Goal: Task Accomplishment & Management: Complete application form

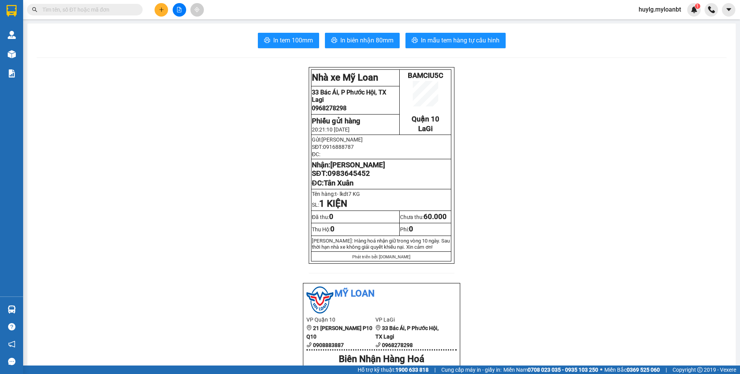
click at [99, 2] on div "Kết quả tìm kiếm ( 0 ) Bộ lọc No Data huylg.myloanbt 1" at bounding box center [370, 9] width 740 height 19
click at [97, 3] on div "Kết quả tìm kiếm ( 0 ) Bộ lọc No Data" at bounding box center [75, 9] width 150 height 13
click at [96, 3] on div "Kết quả tìm kiếm ( 0 ) Bộ lọc No Data" at bounding box center [75, 9] width 150 height 13
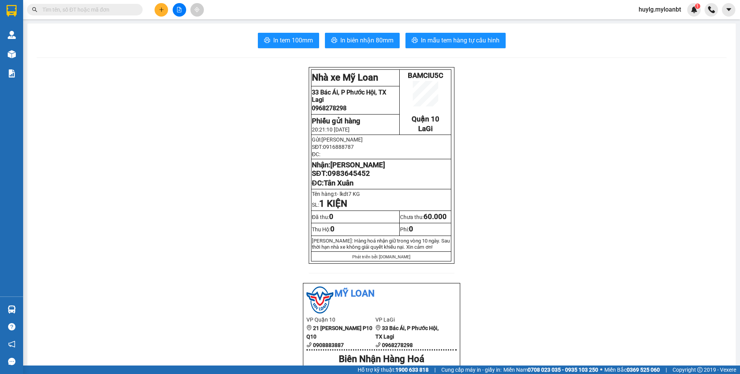
click at [94, 3] on div "Kết quả tìm kiếm ( 0 ) Bộ lọc No Data" at bounding box center [75, 9] width 150 height 13
click at [84, 8] on input "text" at bounding box center [87, 9] width 91 height 8
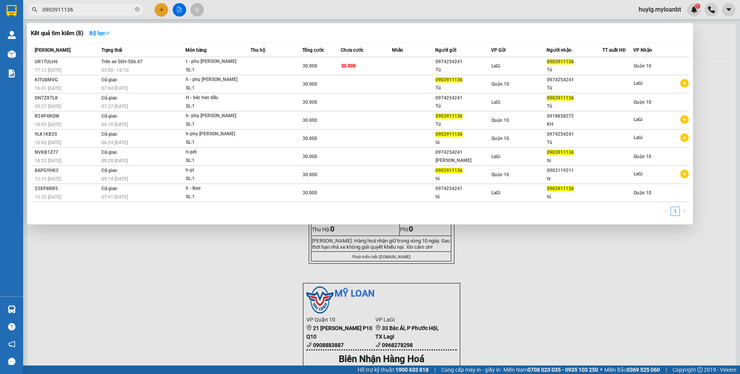
type input "0903911136"
click at [154, 6] on div at bounding box center [370, 187] width 740 height 374
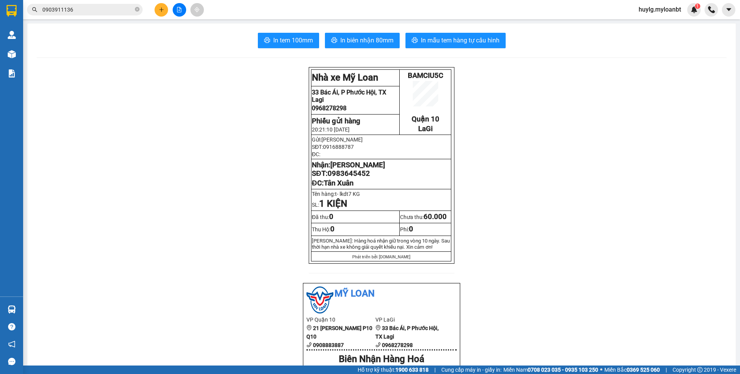
click at [155, 8] on button at bounding box center [160, 9] width 13 height 13
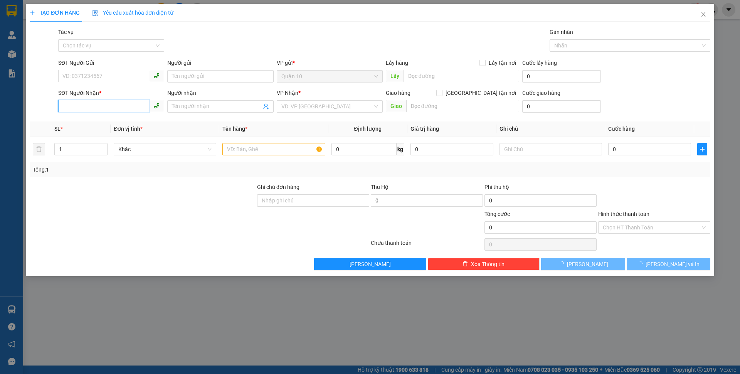
click at [133, 104] on input "SĐT Người Nhận *" at bounding box center [103, 106] width 91 height 12
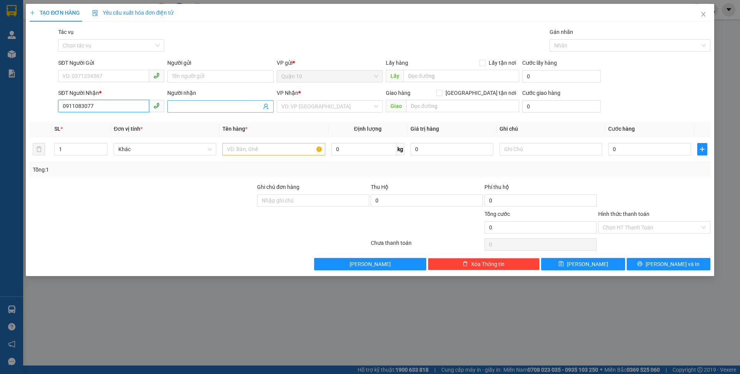
type input "0911083077"
click at [190, 107] on input "Người nhận" at bounding box center [216, 106] width 89 height 8
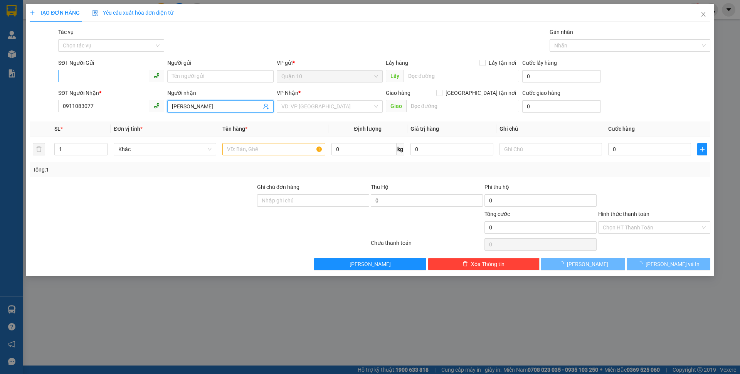
type input "[PERSON_NAME]"
click at [122, 71] on input "SĐT Người Gửi" at bounding box center [103, 76] width 91 height 12
type input "0913615164"
click at [196, 77] on input "Người gửi" at bounding box center [220, 76] width 106 height 12
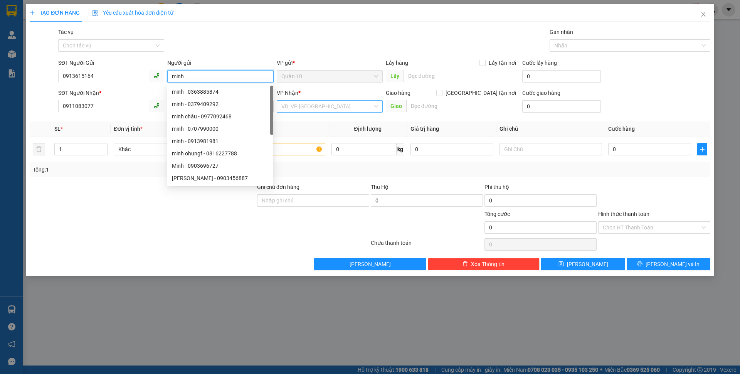
type input "minh"
click at [300, 102] on input "search" at bounding box center [326, 107] width 91 height 12
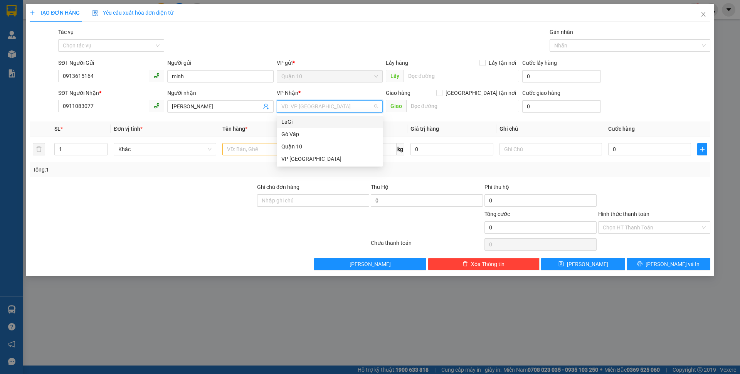
click at [309, 121] on div "LaGi" at bounding box center [329, 121] width 97 height 8
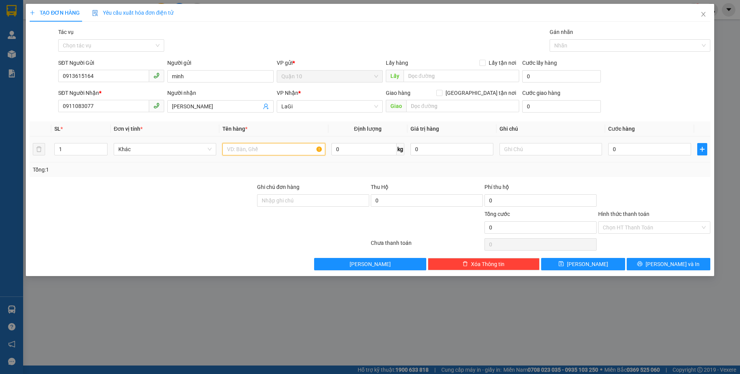
click at [279, 151] on input "text" at bounding box center [273, 149] width 102 height 12
type input "h - đt"
type input "1"
type input "4"
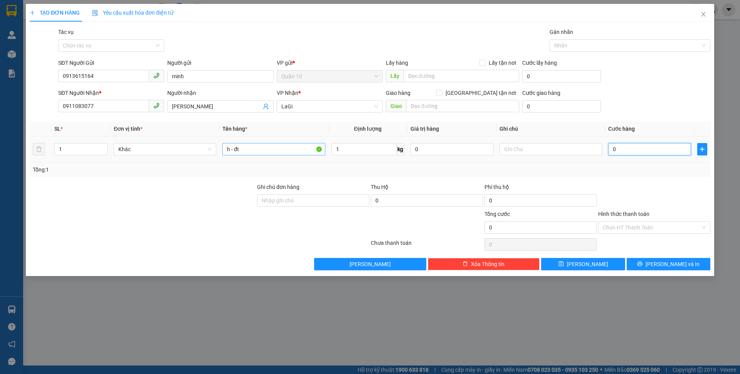
type input "4"
type input "40"
type input "400"
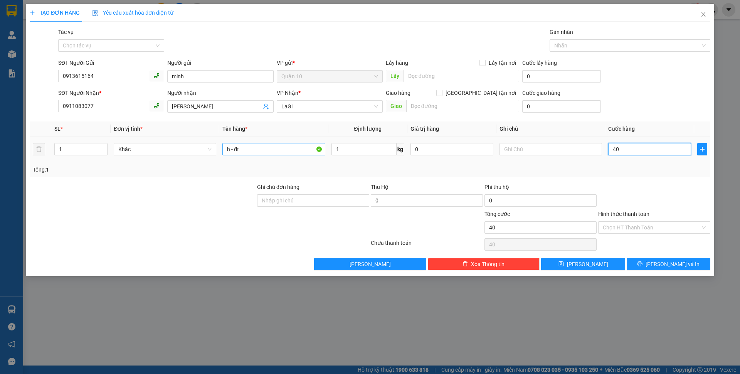
type input "400"
type input "4.000"
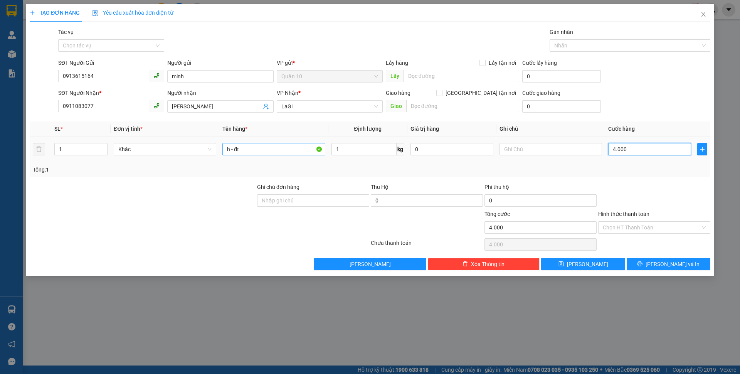
type input "40.000"
click at [662, 229] on input "Hình thức thanh toán" at bounding box center [650, 227] width 97 height 12
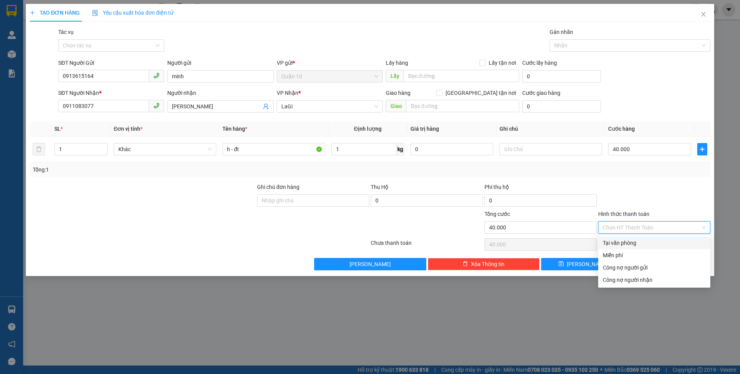
click at [618, 240] on div "Tại văn phòng" at bounding box center [653, 242] width 103 height 8
type input "0"
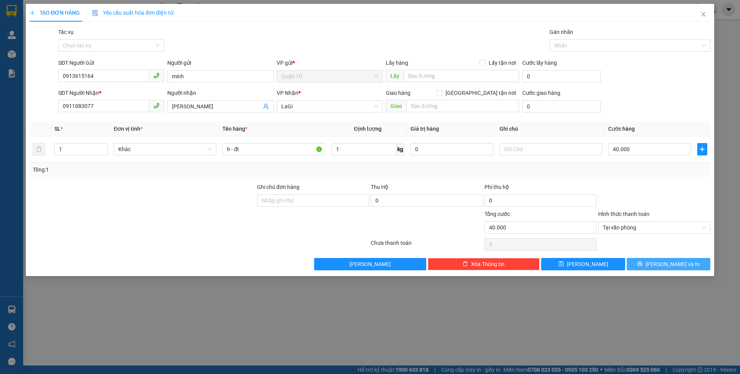
click at [649, 258] on button "[PERSON_NAME] và In" at bounding box center [668, 264] width 84 height 12
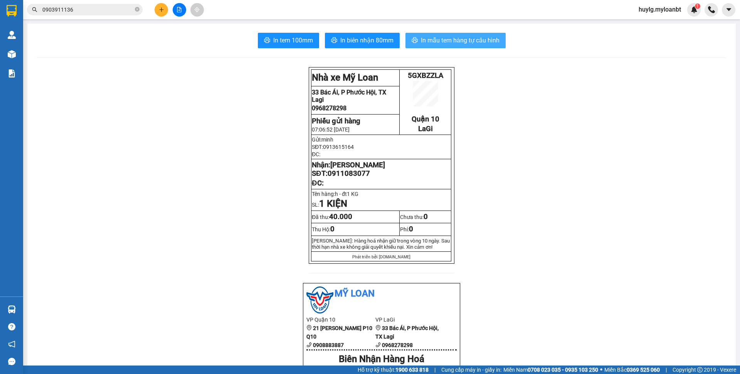
click at [485, 35] on button "In mẫu tem hàng tự cấu hình" at bounding box center [455, 40] width 100 height 15
click at [161, 11] on icon "plus" at bounding box center [161, 9] width 5 height 5
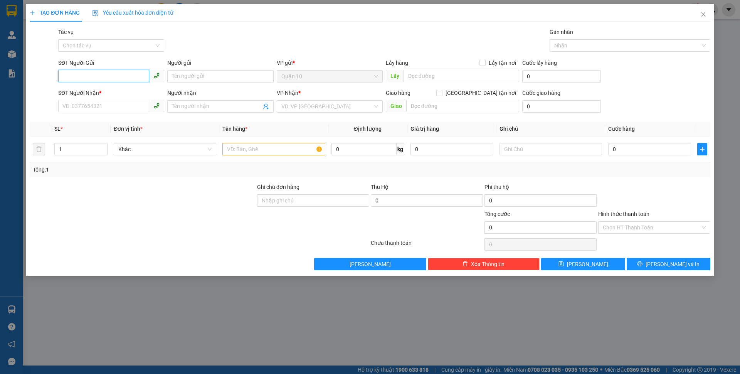
click at [85, 74] on input "SĐT Người Gửi" at bounding box center [103, 76] width 91 height 12
click at [96, 82] on input "124" at bounding box center [103, 76] width 91 height 12
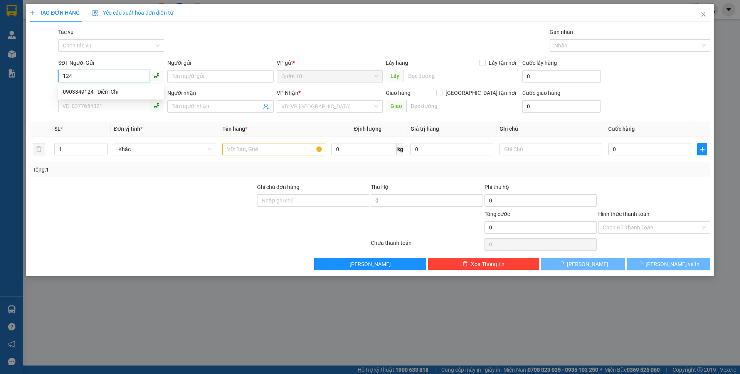
click at [85, 82] on div "SĐT Người Gửi 124" at bounding box center [111, 72] width 106 height 27
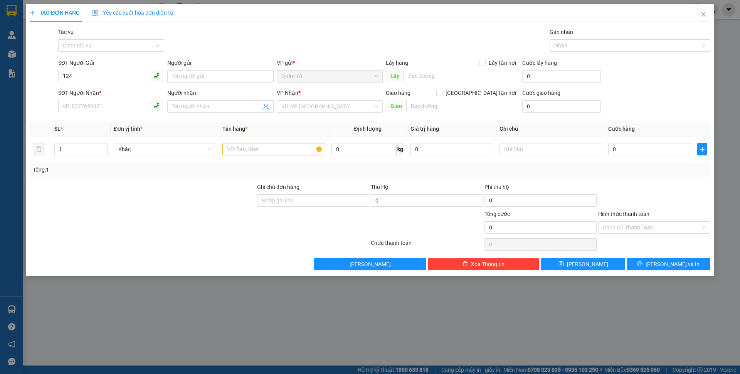
click at [89, 83] on div "SĐT Người Gửi 124 124" at bounding box center [111, 72] width 106 height 27
click at [107, 81] on input "124" at bounding box center [103, 76] width 91 height 12
click at [101, 94] on b "*" at bounding box center [100, 93] width 2 height 6
click at [101, 100] on input "SĐT Người Nhận *" at bounding box center [103, 106] width 91 height 12
click at [107, 82] on div "SĐT Người Gửi 124" at bounding box center [111, 72] width 106 height 27
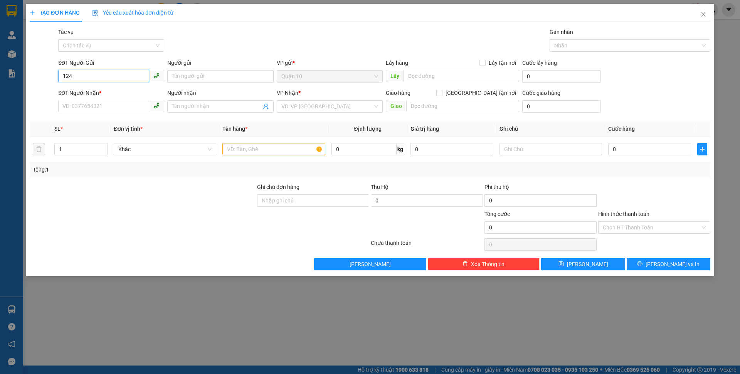
click at [107, 77] on input "124" at bounding box center [103, 76] width 91 height 12
click at [97, 75] on input "124" at bounding box center [103, 76] width 91 height 12
click at [102, 90] on div "0903349124 - Diễm Chi" at bounding box center [111, 91] width 97 height 8
type input "0903349124"
type input "Diễm Chi"
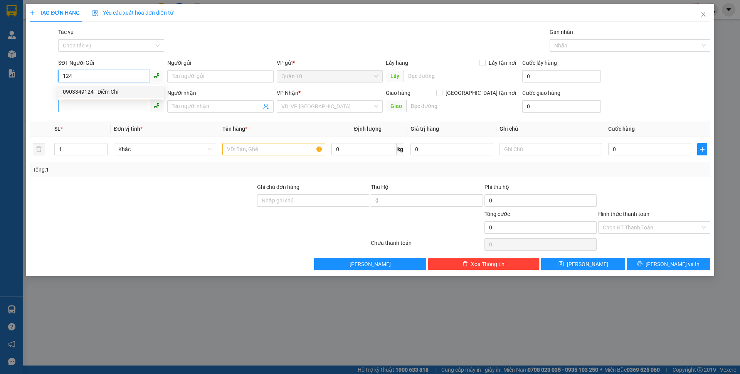
type input "02523844665"
type input "Sơ Hoa Vải"
click at [127, 102] on input "02523844665" at bounding box center [103, 106] width 91 height 12
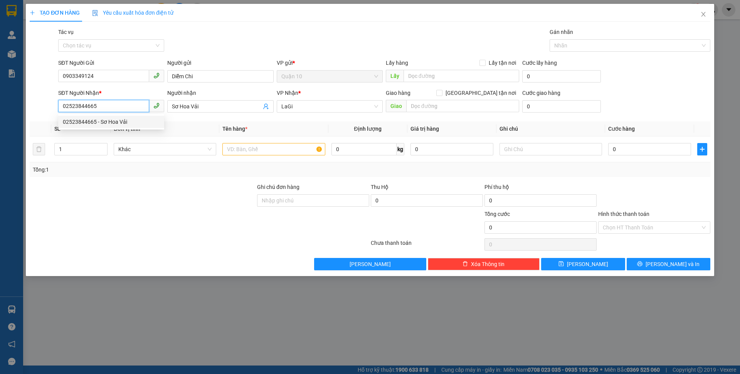
click at [127, 102] on input "02523844665" at bounding box center [103, 106] width 91 height 12
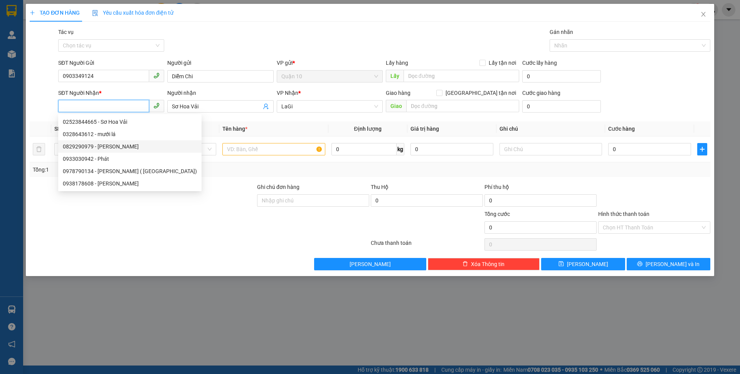
click at [137, 146] on div "0829290979 - [PERSON_NAME]" at bounding box center [130, 146] width 134 height 8
type input "0829290979"
type input "Cô Sang"
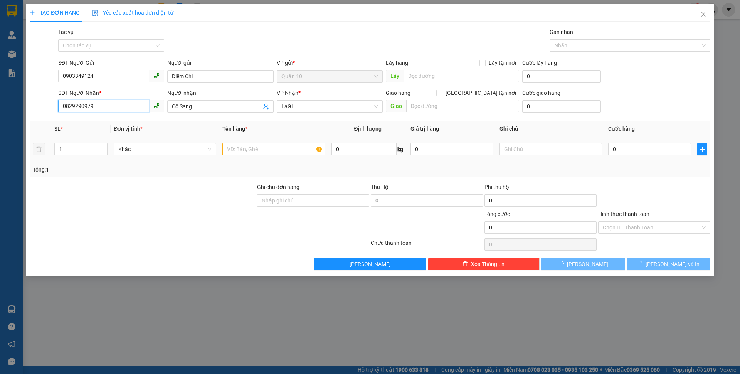
type input "0829290979"
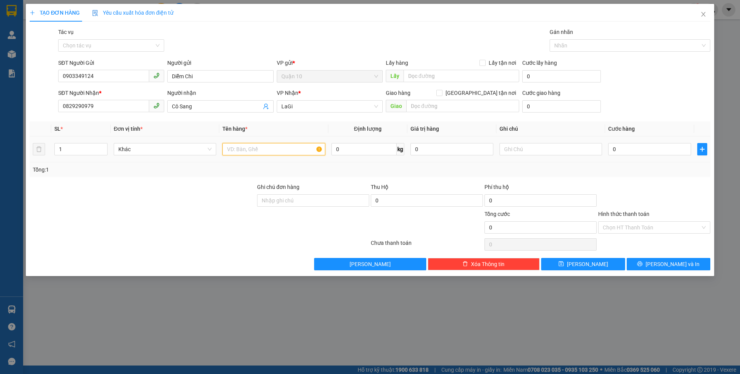
click at [249, 146] on input "text" at bounding box center [273, 149] width 102 height 12
type input "t - bông"
type input "10.6"
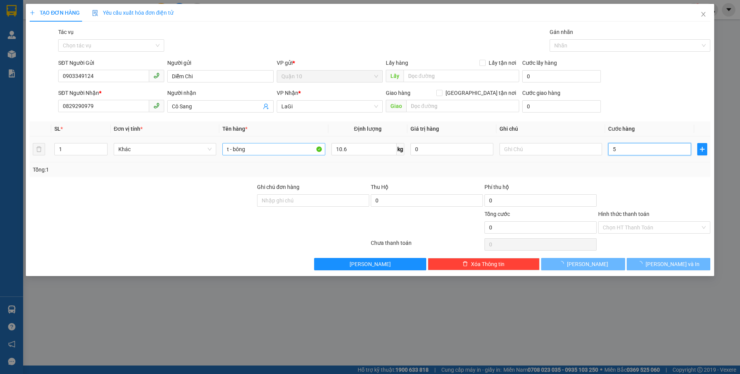
type input "50"
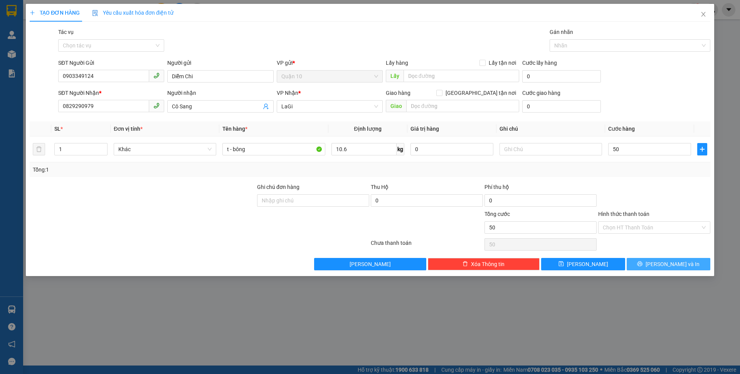
type input "50.000"
click at [663, 264] on span "[PERSON_NAME] và In" at bounding box center [672, 264] width 54 height 8
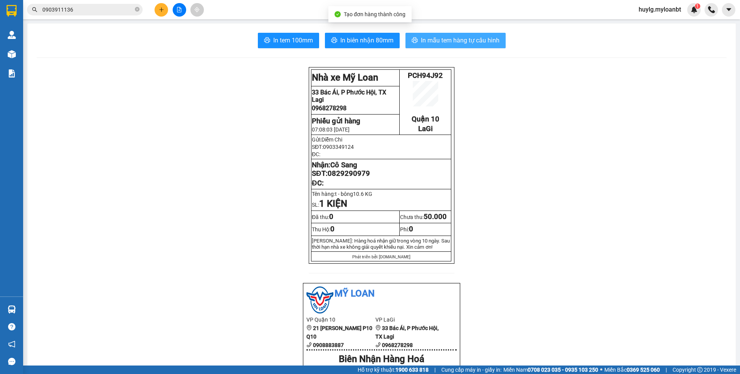
click at [447, 46] on button "In mẫu tem hàng tự cấu hình" at bounding box center [455, 40] width 100 height 15
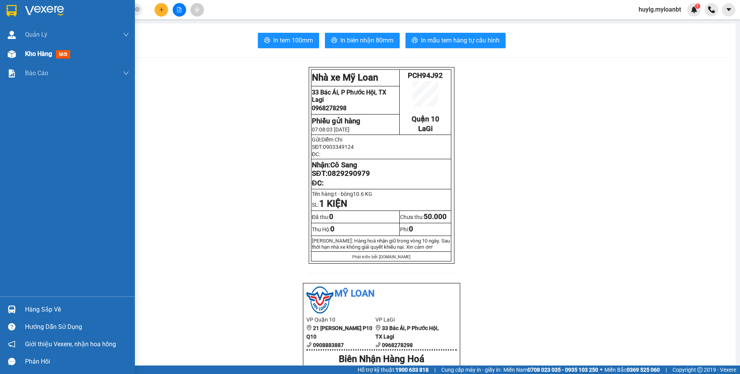
click at [45, 58] on div "Kho hàng mới" at bounding box center [49, 54] width 48 height 10
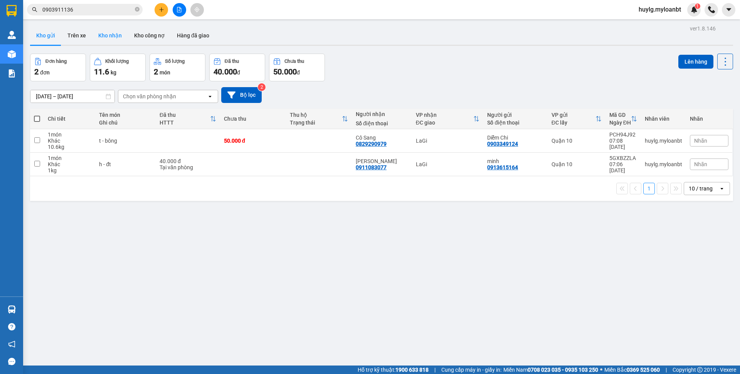
click at [105, 39] on button "Kho nhận" at bounding box center [110, 35] width 36 height 18
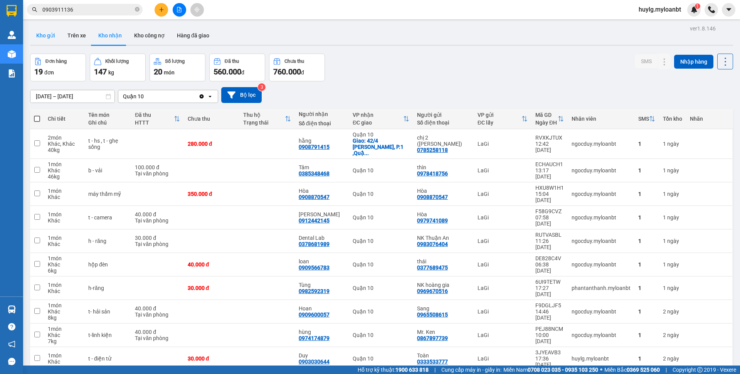
click at [45, 37] on button "Kho gửi" at bounding box center [45, 35] width 31 height 18
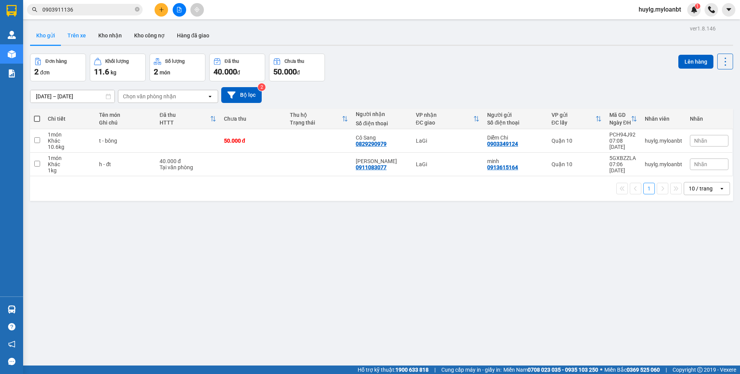
click at [74, 37] on button "Trên xe" at bounding box center [76, 35] width 31 height 18
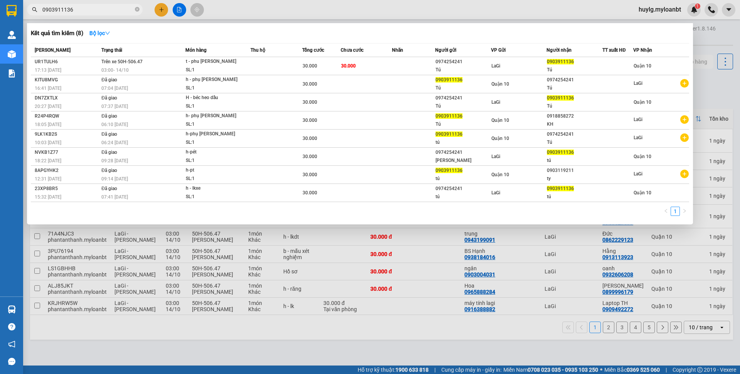
click at [95, 10] on input "0903911136" at bounding box center [87, 9] width 91 height 8
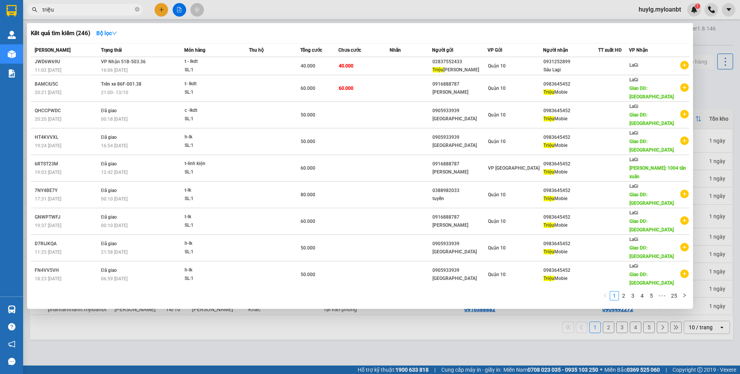
type input "triệu"
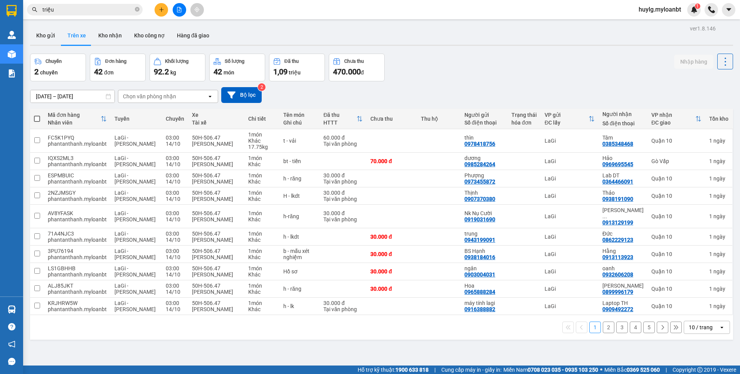
click button at bounding box center [179, 9] width 13 height 13
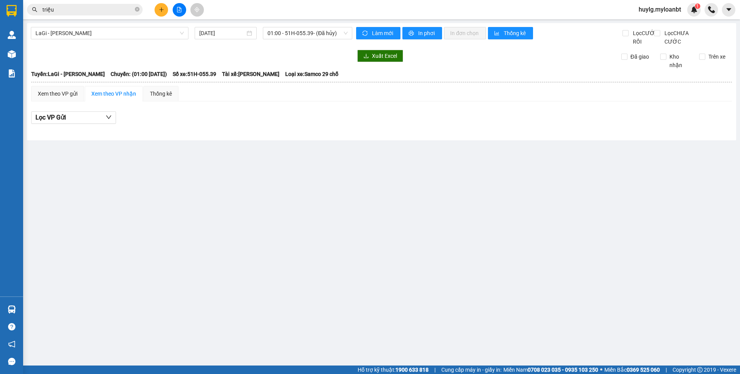
click at [91, 8] on input "triệu" at bounding box center [87, 9] width 91 height 8
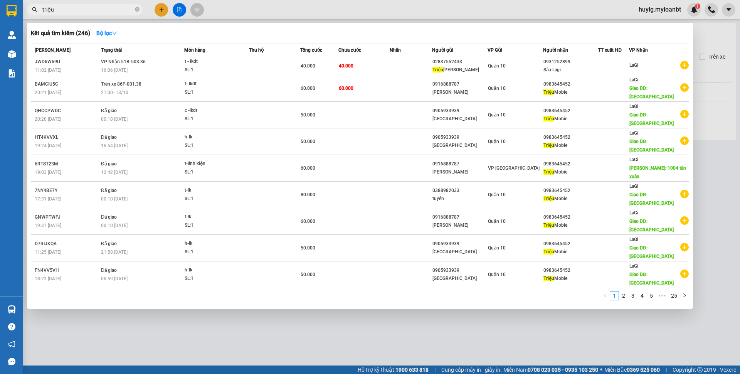
click at [91, 8] on input "triệu" at bounding box center [87, 9] width 91 height 8
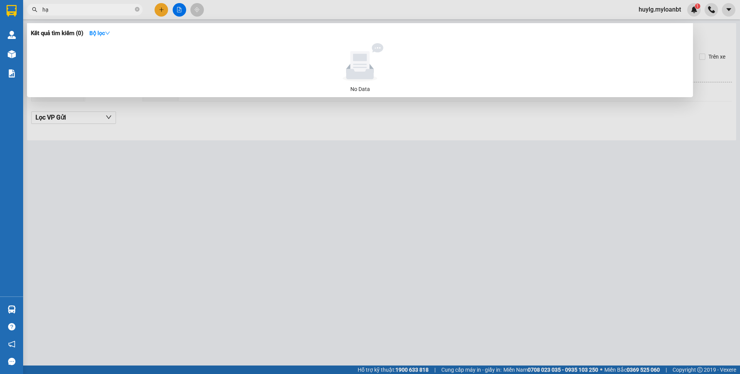
type input "h"
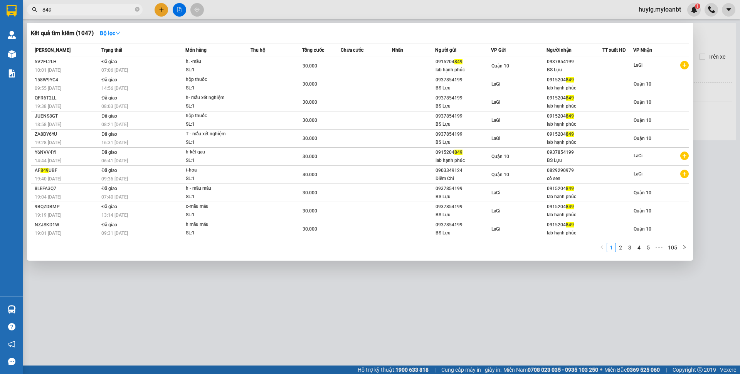
click at [85, 13] on input "849" at bounding box center [87, 9] width 91 height 8
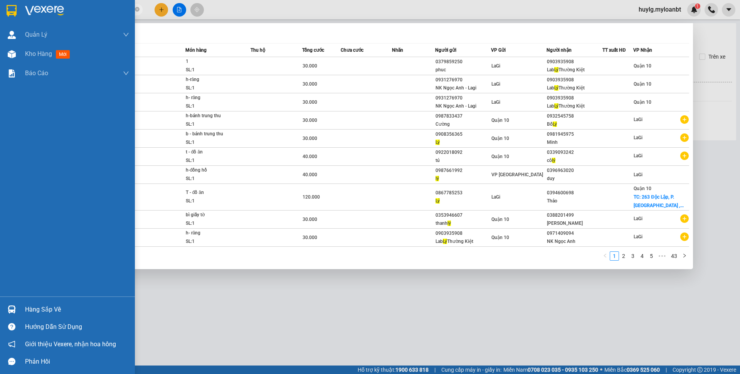
type input "Lý"
click at [30, 305] on div "Hàng sắp về" at bounding box center [77, 310] width 104 height 12
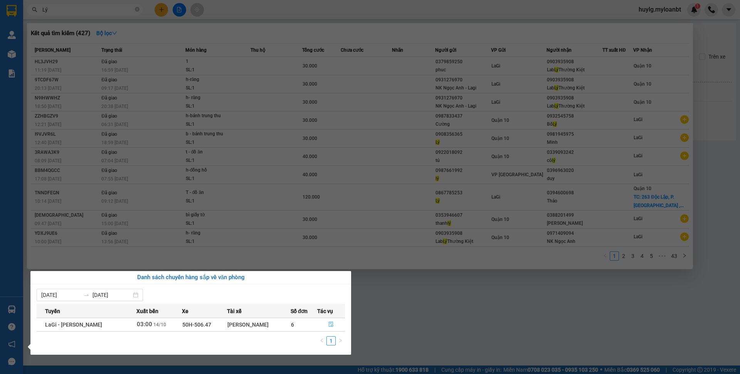
click at [329, 322] on icon "file-done" at bounding box center [330, 323] width 5 height 5
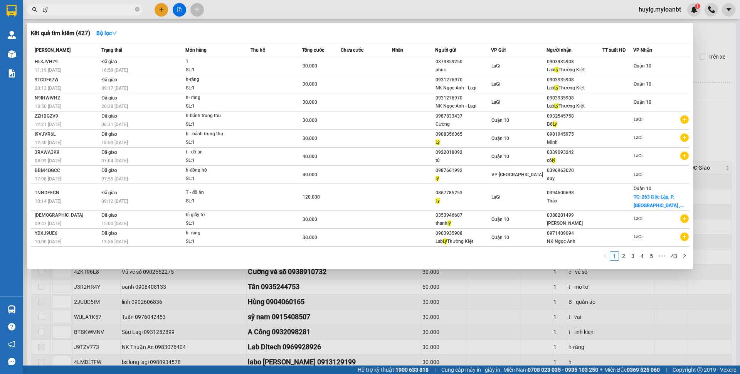
click at [330, 326] on div at bounding box center [370, 187] width 740 height 374
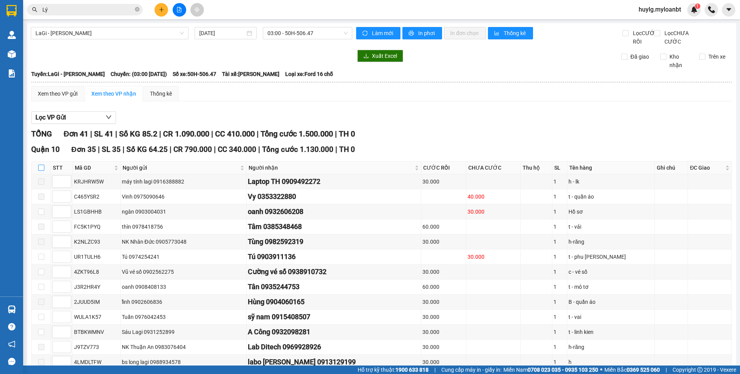
click at [43, 172] on label at bounding box center [41, 167] width 6 height 8
click at [43, 171] on input "checkbox" at bounding box center [41, 167] width 6 height 6
checkbox input "true"
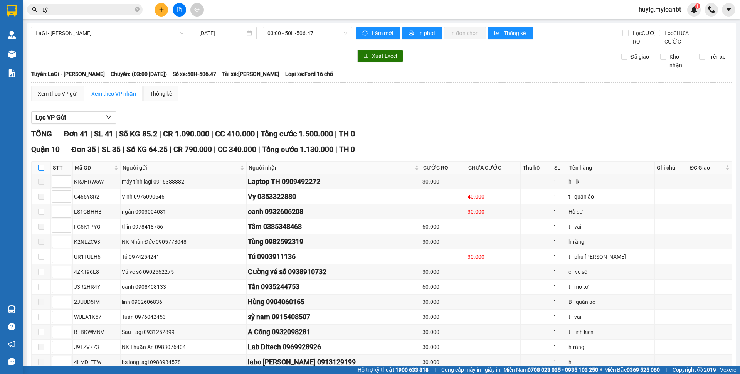
checkbox input "true"
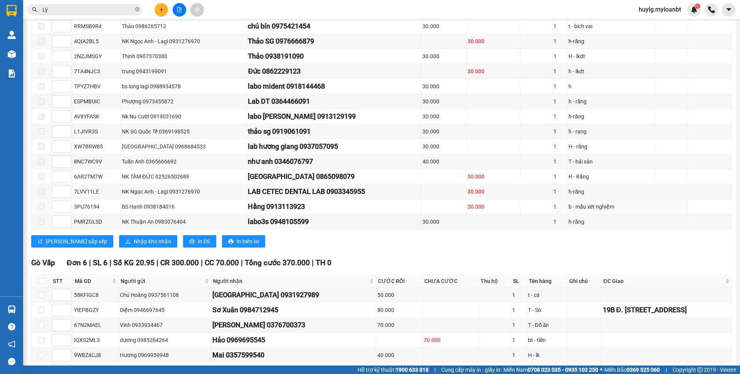
scroll to position [531, 0]
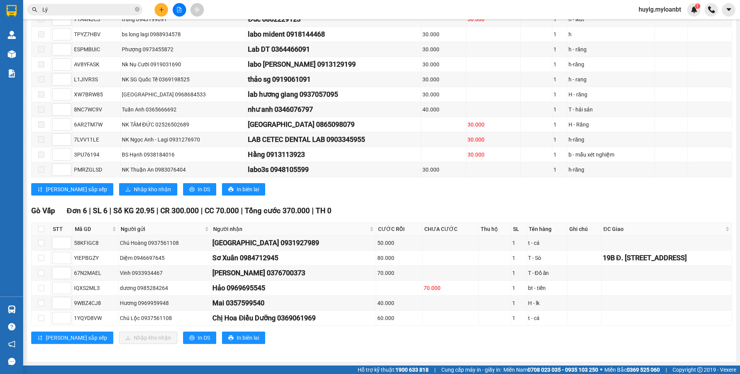
click at [134, 193] on span "Nhập kho nhận" at bounding box center [152, 189] width 37 height 8
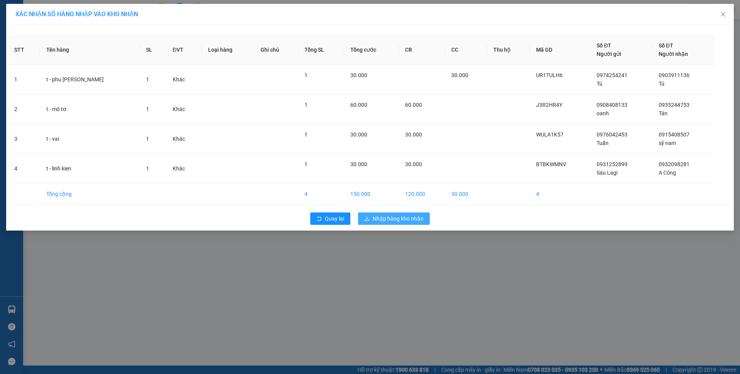
click at [411, 219] on span "Nhập hàng kho nhận" at bounding box center [397, 218] width 51 height 8
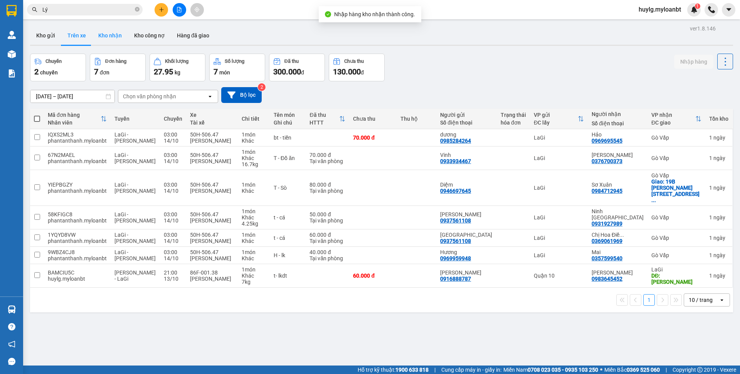
click at [118, 32] on button "Kho nhận" at bounding box center [110, 35] width 36 height 18
type input "[DATE] – [DATE]"
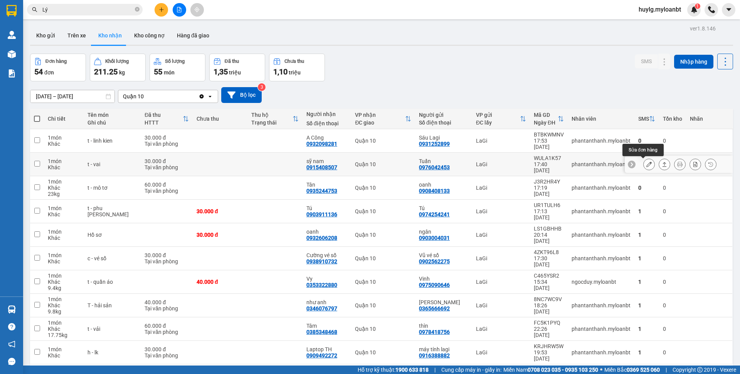
click at [646, 161] on icon at bounding box center [648, 163] width 5 height 5
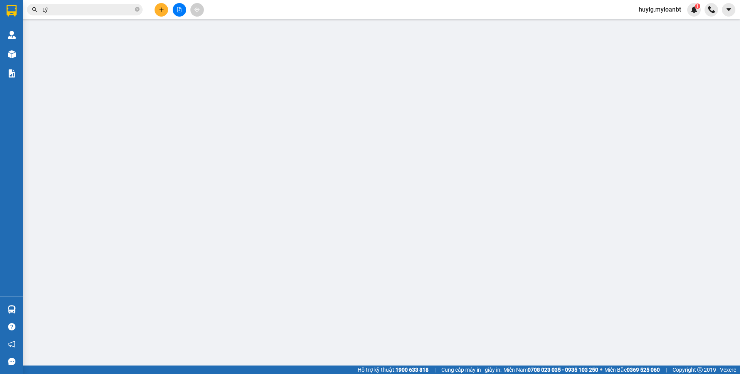
type input "0976042453"
type input "Tuấn"
type input "0915408507"
type input "sỹ nam"
type input "0"
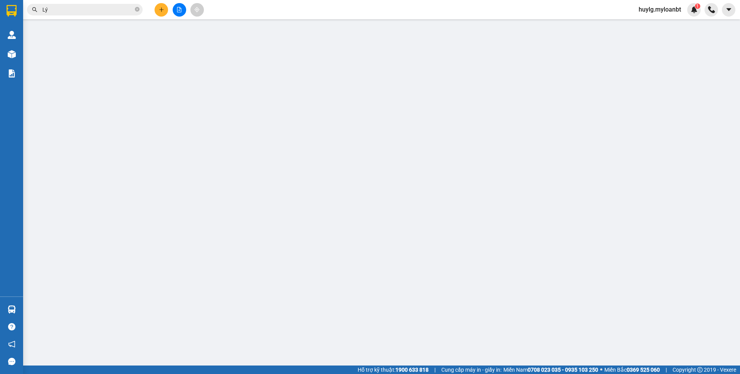
type input "30.000"
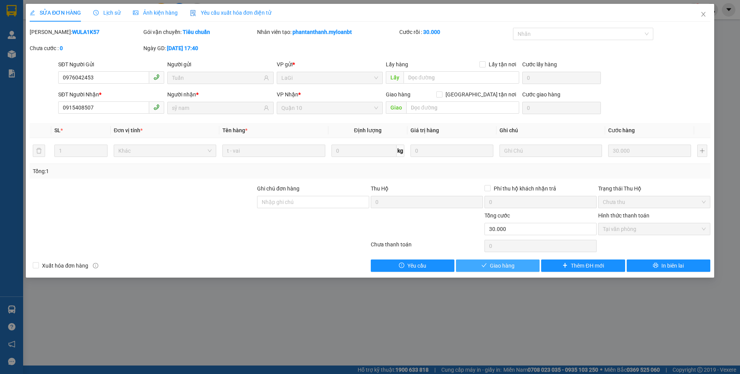
click at [532, 265] on button "Giao hàng" at bounding box center [498, 265] width 84 height 12
click at [531, 265] on button "Giao hàng" at bounding box center [498, 265] width 84 height 12
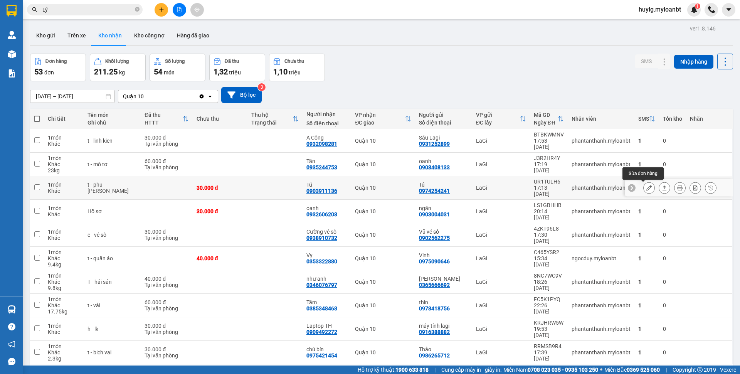
click at [646, 190] on icon at bounding box center [648, 187] width 5 height 5
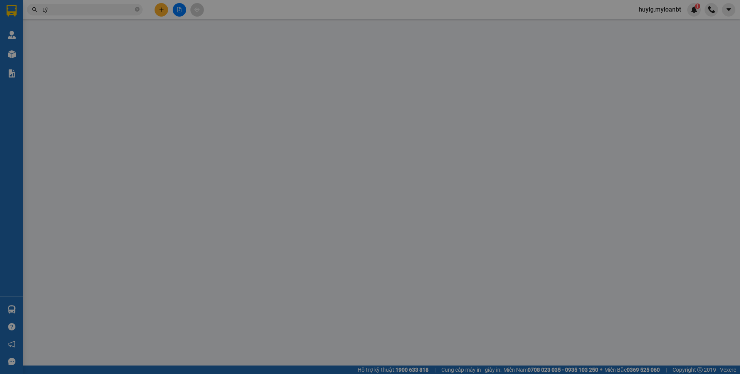
type input "0974254241"
type input "Tú"
type input "0903911136"
type input "Tú"
type input "0"
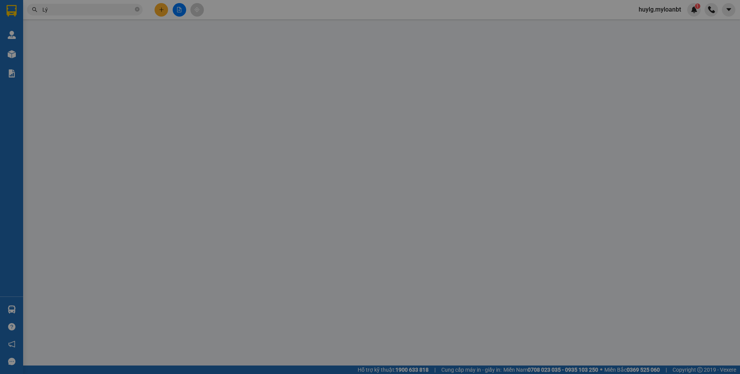
type input "30.000"
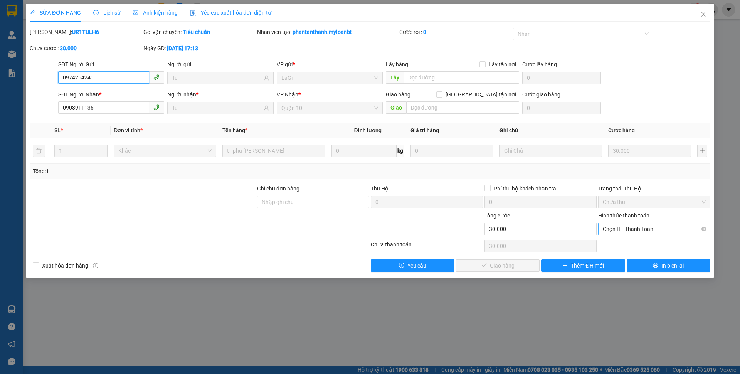
click at [644, 227] on span "Chọn HT Thanh Toán" at bounding box center [653, 229] width 103 height 12
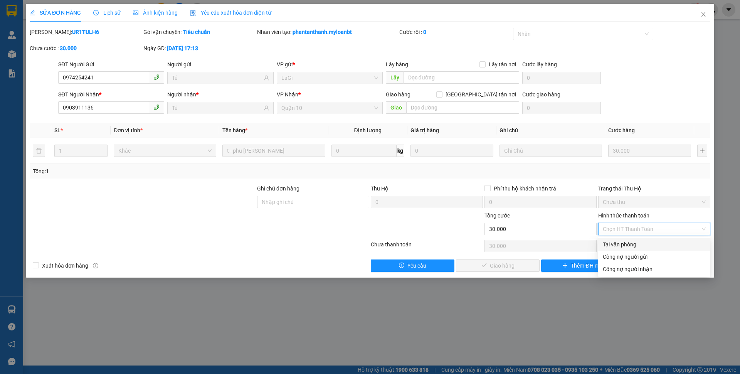
click at [622, 242] on div "Tại văn phòng" at bounding box center [653, 244] width 103 height 8
type input "0"
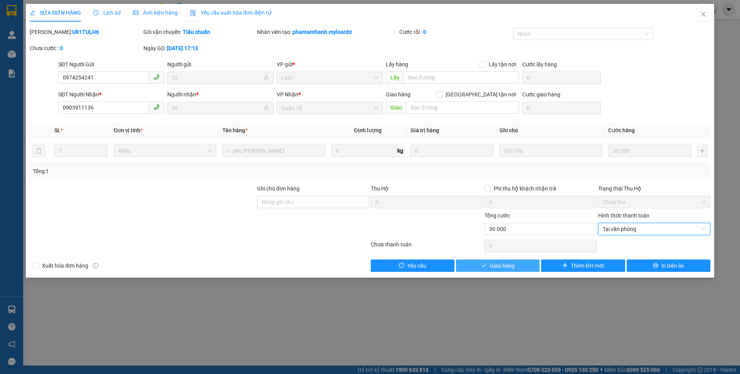
click at [516, 265] on button "Giao hàng" at bounding box center [498, 265] width 84 height 12
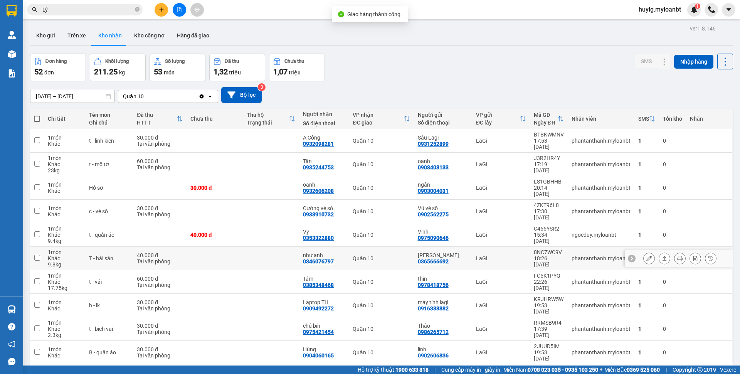
scroll to position [35, 0]
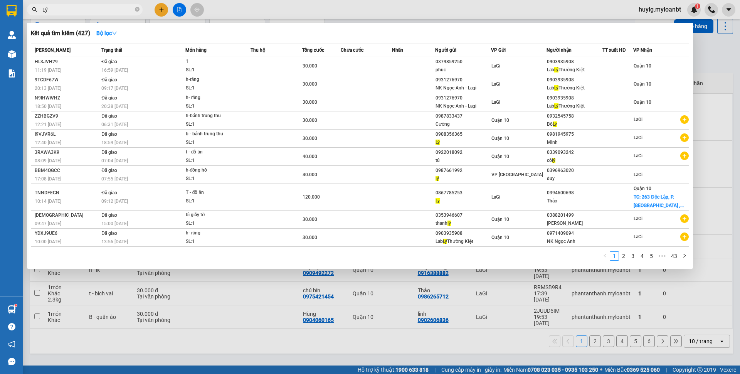
click at [110, 6] on input "Lý" at bounding box center [87, 9] width 91 height 8
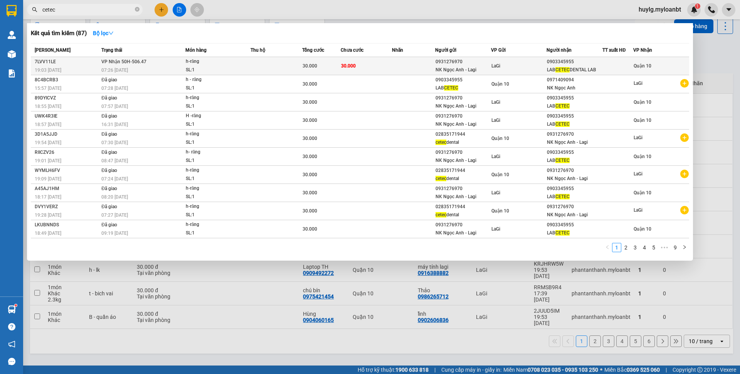
type input "cetec"
click at [265, 62] on td at bounding box center [276, 66] width 52 height 18
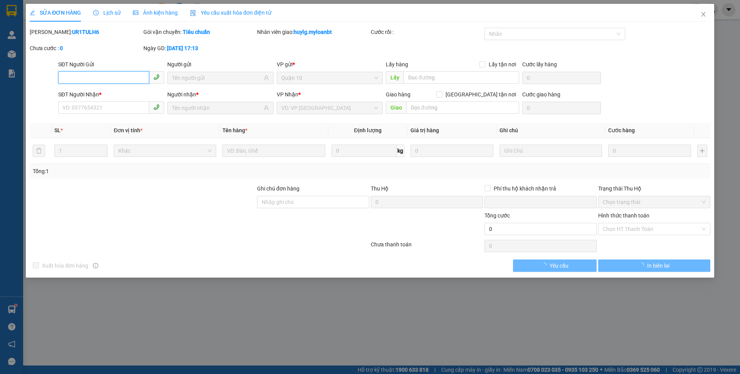
type input "0931276970"
type input "NK Ngọc Anh - Lagi"
type input "0903345955"
type input "LAB CETEC DENTAL LAB"
type input "0"
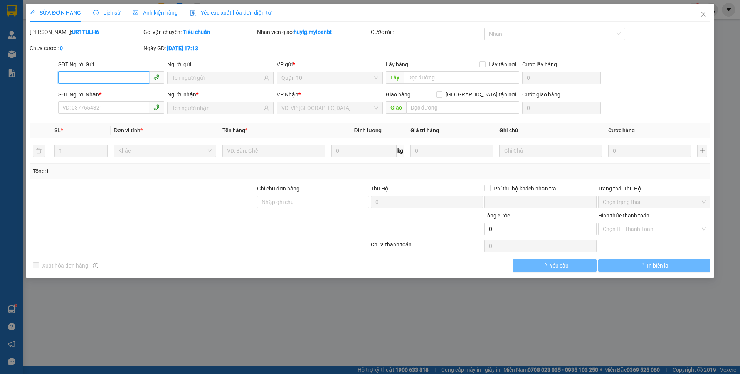
type input "30.000"
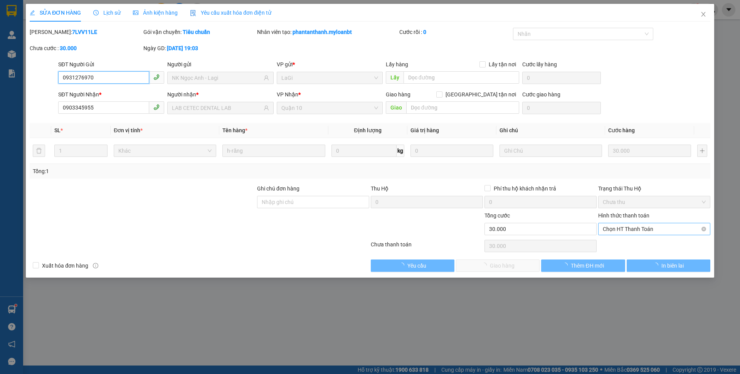
click at [635, 231] on span "Chọn HT Thanh Toán" at bounding box center [653, 229] width 103 height 12
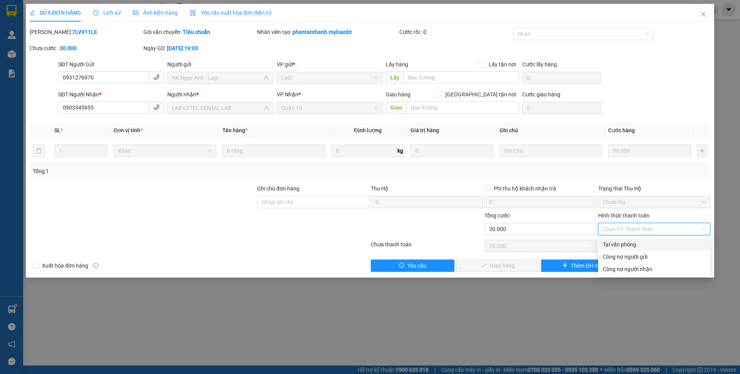
click at [623, 246] on div "Tại văn phòng" at bounding box center [653, 244] width 103 height 8
type input "0"
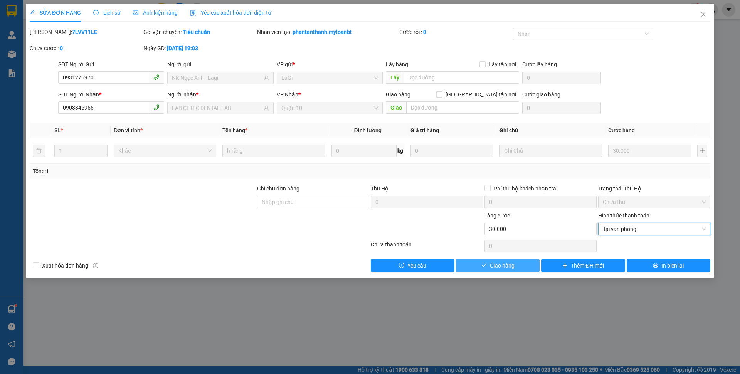
click at [521, 267] on button "Giao hàng" at bounding box center [498, 265] width 84 height 12
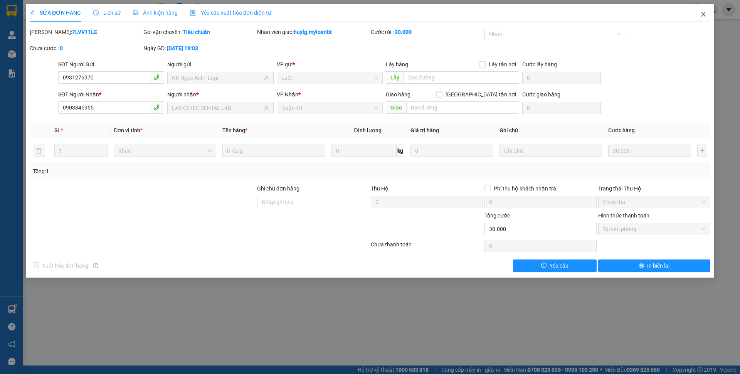
click at [706, 21] on span "Close" at bounding box center [703, 15] width 22 height 22
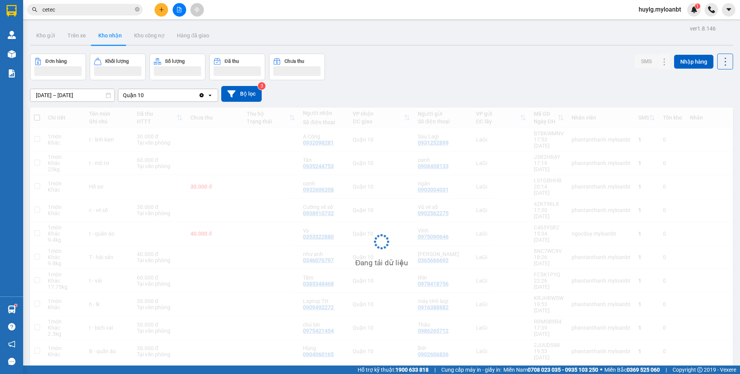
click at [110, 15] on span "cetec" at bounding box center [85, 10] width 116 height 12
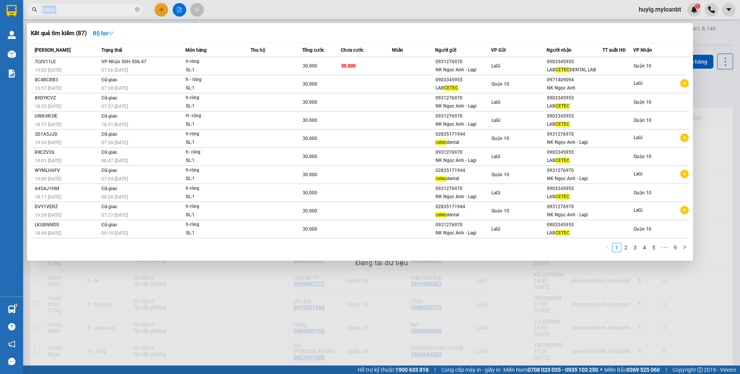
drag, startPoint x: 110, startPoint y: 15, endPoint x: 111, endPoint y: 10, distance: 5.1
click at [111, 15] on span "cetec" at bounding box center [85, 10] width 116 height 12
click at [112, 10] on input "cetec" at bounding box center [87, 9] width 91 height 8
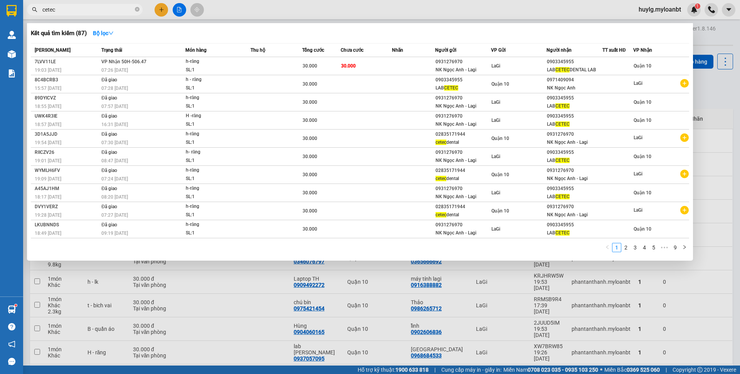
click at [112, 10] on input "cetec" at bounding box center [87, 9] width 91 height 8
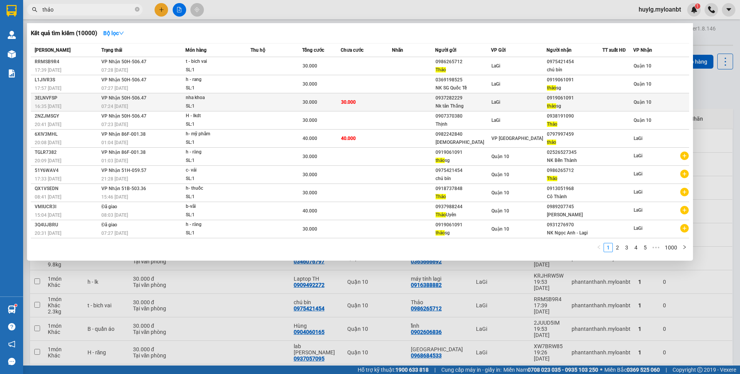
type input "thảo"
click at [552, 102] on div "thảo sg" at bounding box center [574, 106] width 55 height 8
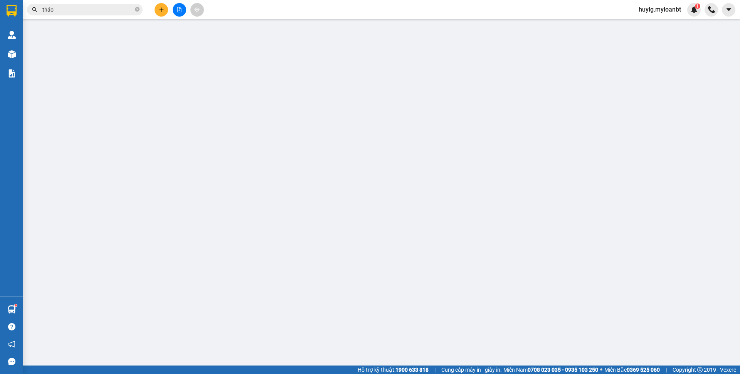
type input "0937282229"
type input "Nk tân Thắng"
type input "0919061091"
type input "thảo sg"
type input "0"
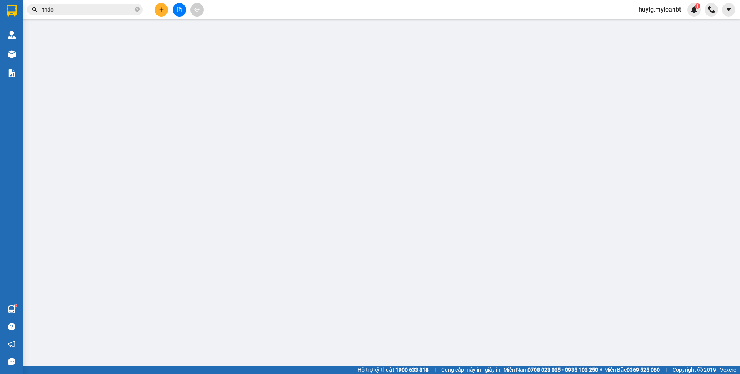
type input "30.000"
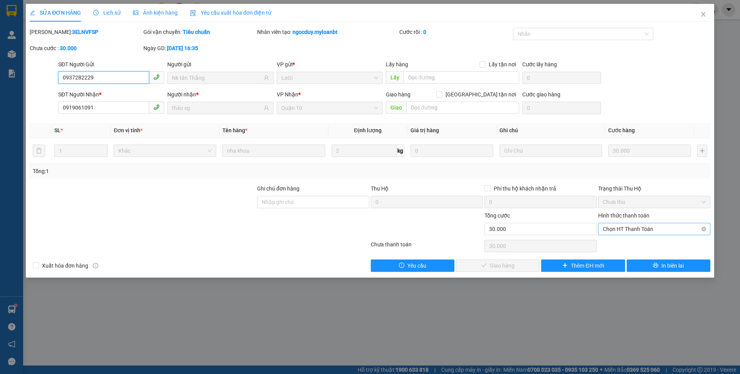
click at [639, 230] on span "Chọn HT Thanh Toán" at bounding box center [653, 229] width 103 height 12
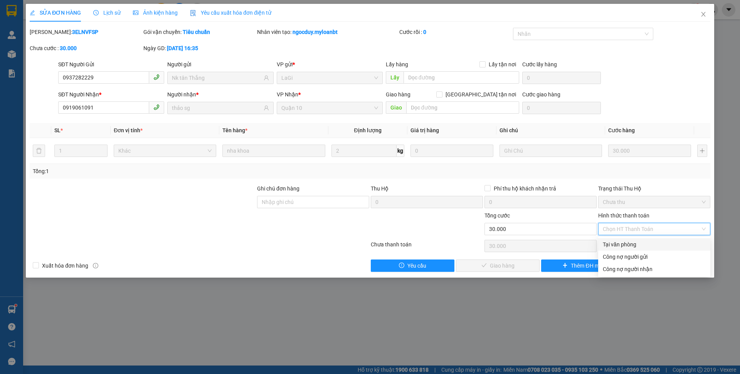
click at [622, 240] on div "Tại văn phòng" at bounding box center [653, 244] width 103 height 8
type input "0"
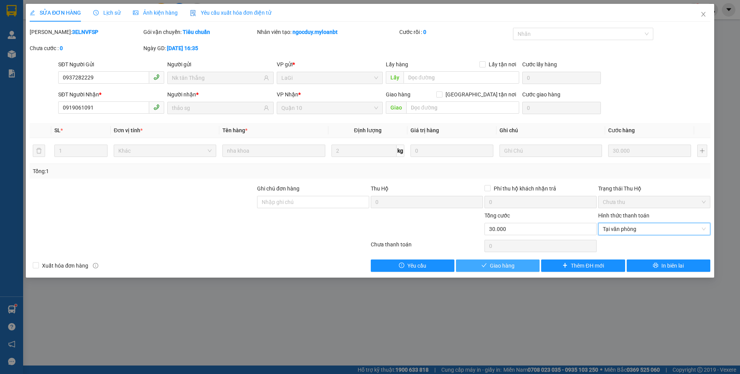
click at [509, 261] on span "Giao hàng" at bounding box center [502, 265] width 25 height 8
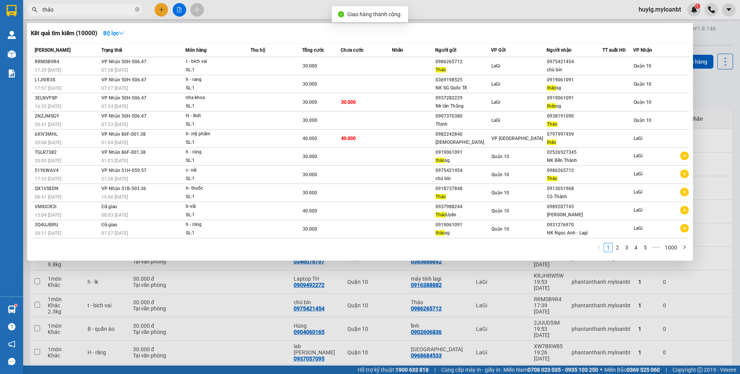
click at [117, 9] on input "thảo" at bounding box center [87, 9] width 91 height 8
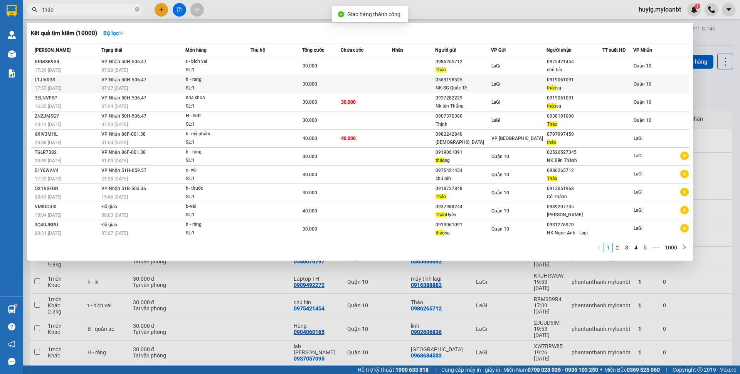
click at [471, 84] on div "NK SG Quốc Tế" at bounding box center [462, 88] width 55 height 8
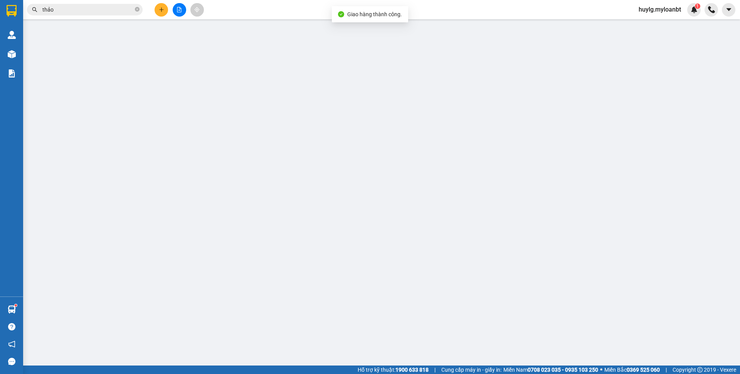
type input "0369198525"
type input "NK SG Quốc Tế"
type input "0919061091"
type input "thảo sg"
type input "0"
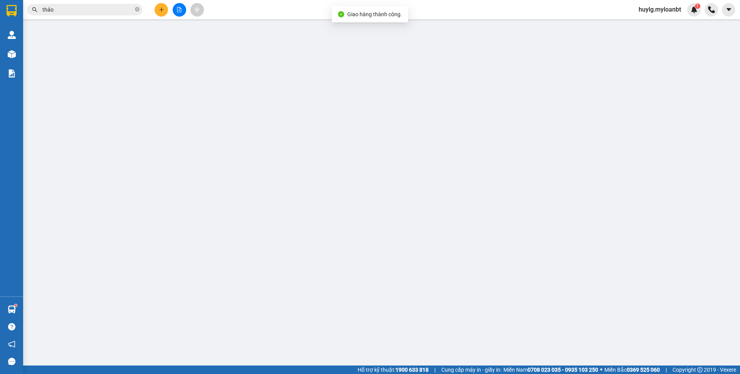
type input "30.000"
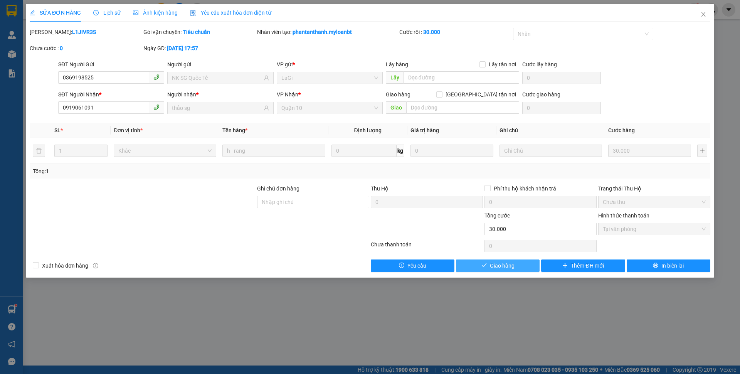
click at [513, 262] on span "Giao hàng" at bounding box center [502, 265] width 25 height 8
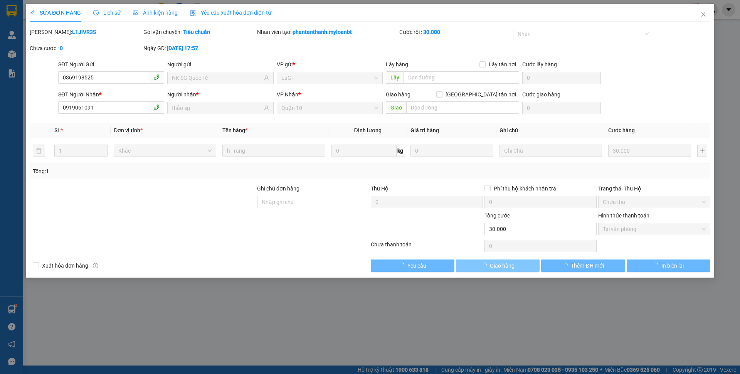
click at [513, 262] on span "Giao hàng" at bounding box center [502, 265] width 25 height 8
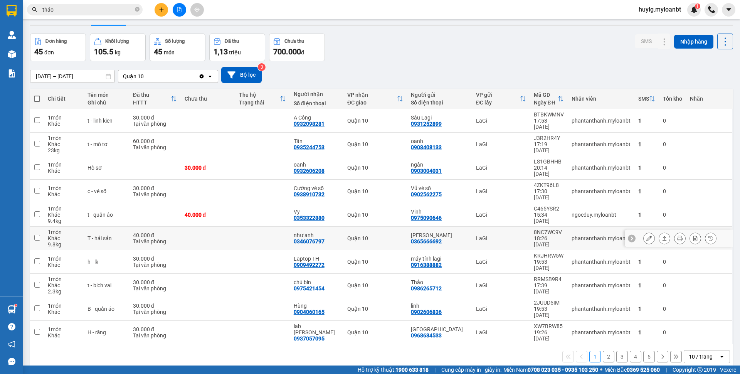
scroll to position [35, 0]
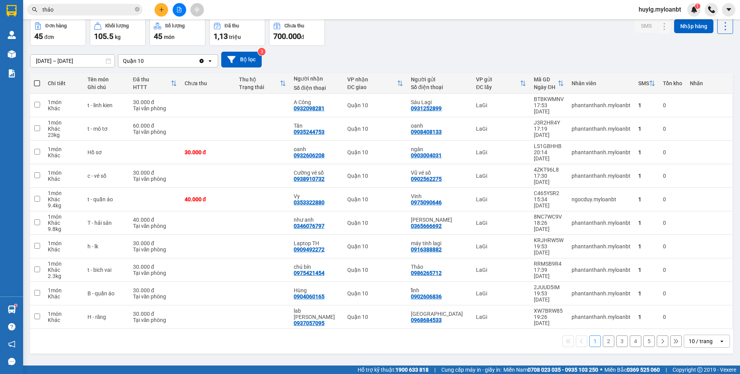
click at [602, 342] on button "2" at bounding box center [608, 341] width 12 height 12
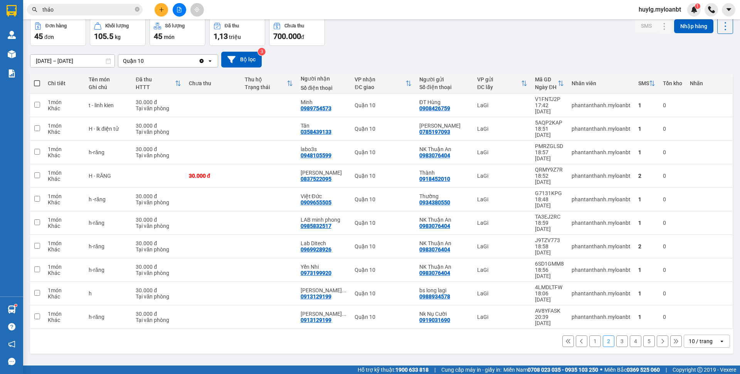
click at [620, 343] on button "3" at bounding box center [622, 341] width 12 height 12
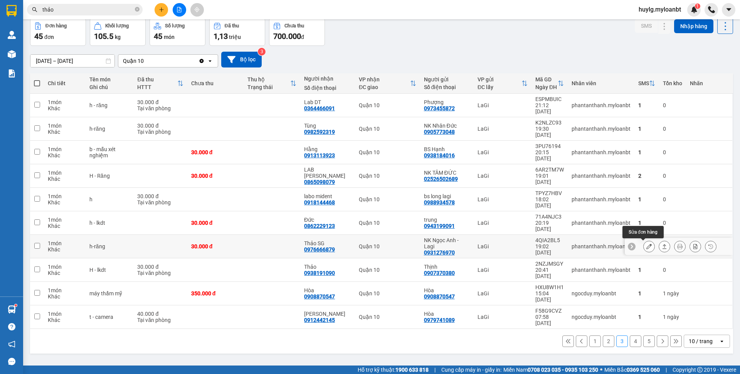
click at [646, 246] on icon at bounding box center [648, 245] width 5 height 5
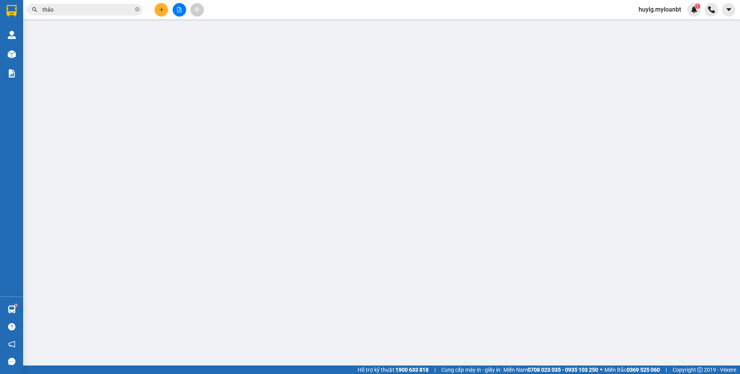
type input "0931276970"
type input "NK Ngọc Anh - Lagi"
type input "0976666879"
type input "Thảo SG"
type input "0"
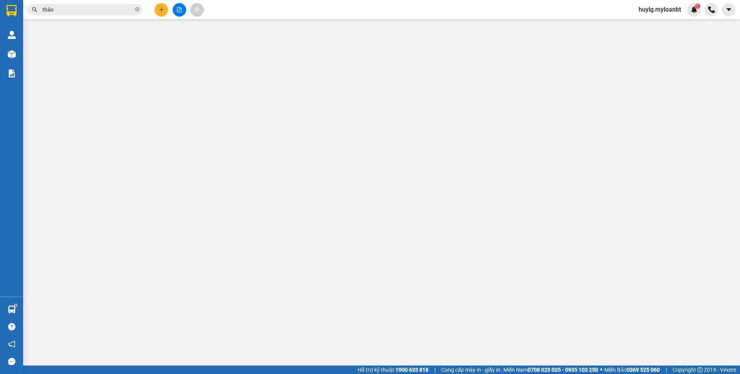
type input "30.000"
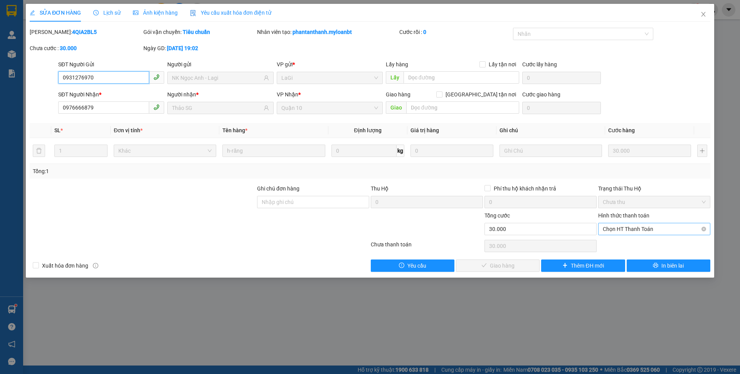
click at [633, 232] on span "Chọn HT Thanh Toán" at bounding box center [653, 229] width 103 height 12
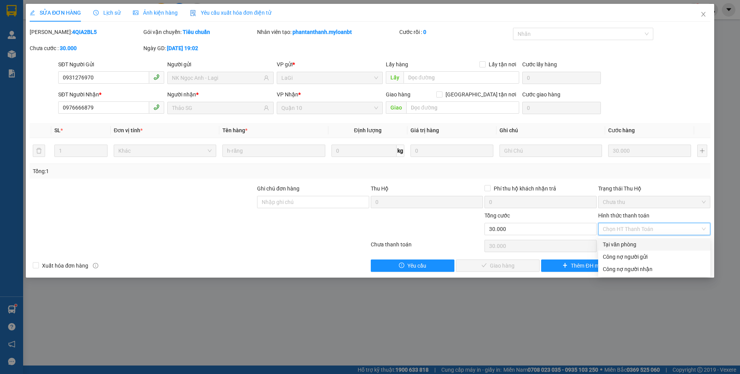
click at [626, 241] on div "Tại văn phòng" at bounding box center [653, 244] width 103 height 8
type input "0"
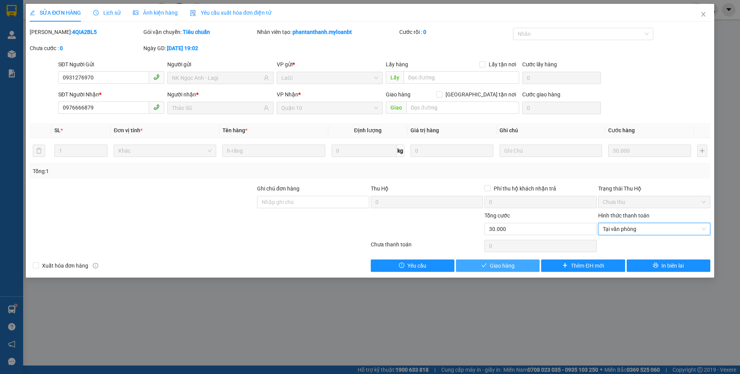
click at [526, 263] on button "Giao hàng" at bounding box center [498, 265] width 84 height 12
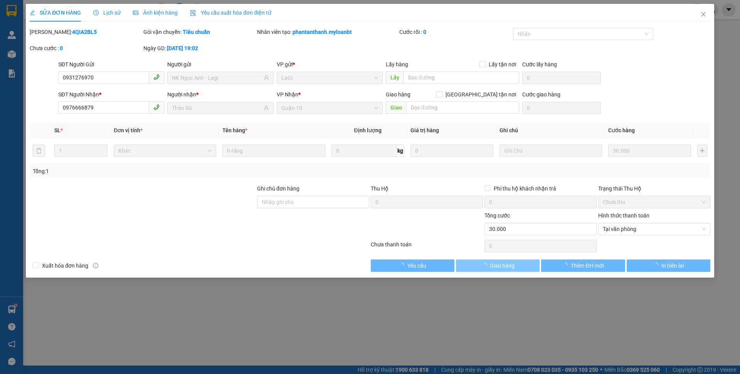
click at [525, 263] on button "Giao hàng" at bounding box center [498, 265] width 84 height 12
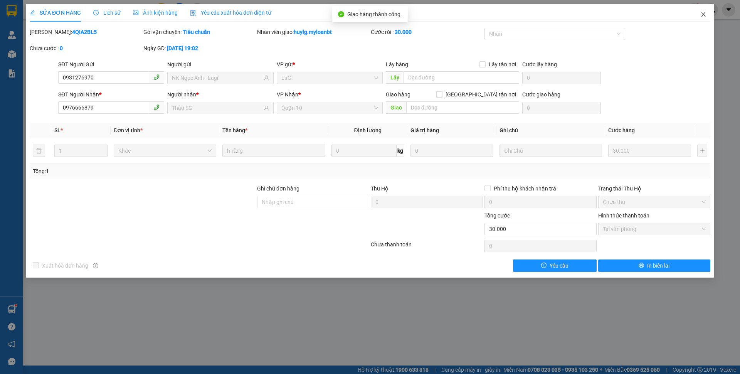
click at [700, 14] on icon "close" at bounding box center [703, 14] width 6 height 6
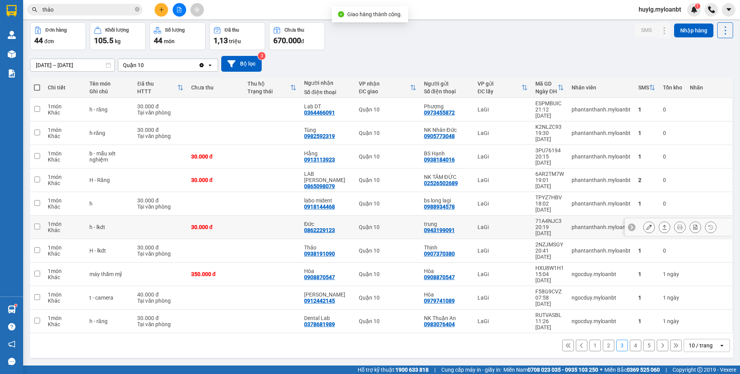
scroll to position [35, 0]
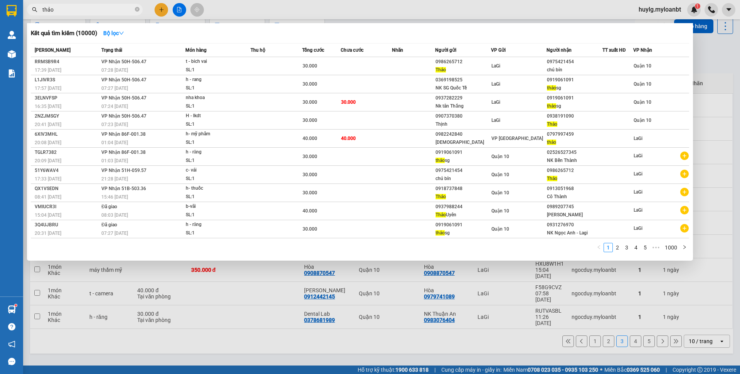
click at [97, 6] on input "thảo" at bounding box center [87, 9] width 91 height 8
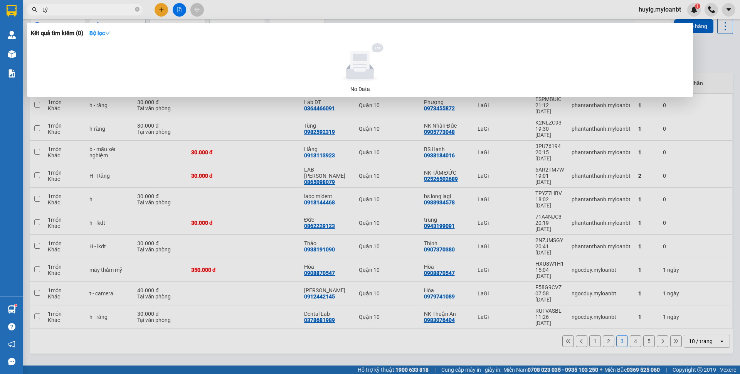
type input "L"
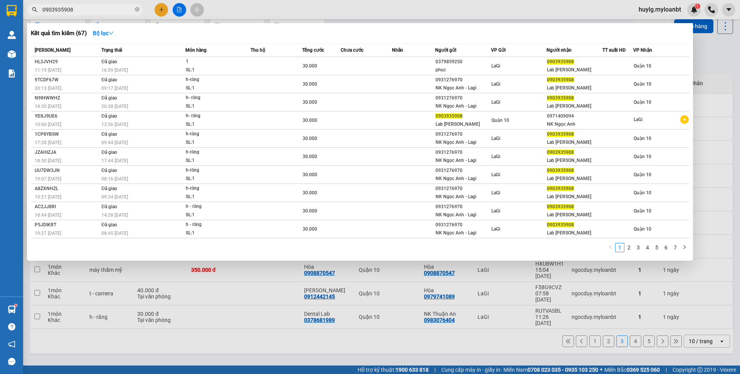
type input "0903935908"
click at [166, 13] on div at bounding box center [370, 187] width 740 height 374
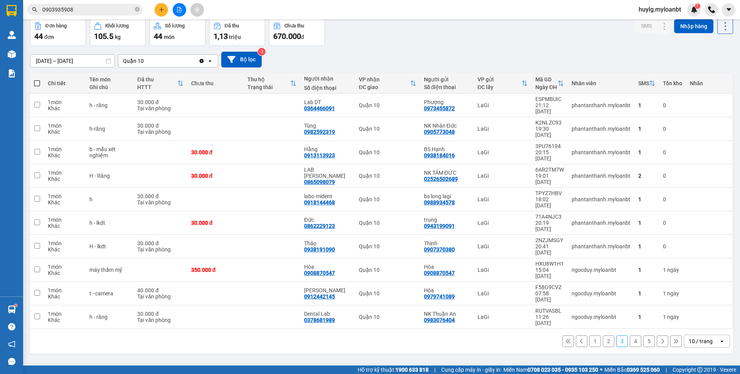
click at [166, 13] on button at bounding box center [160, 9] width 13 height 13
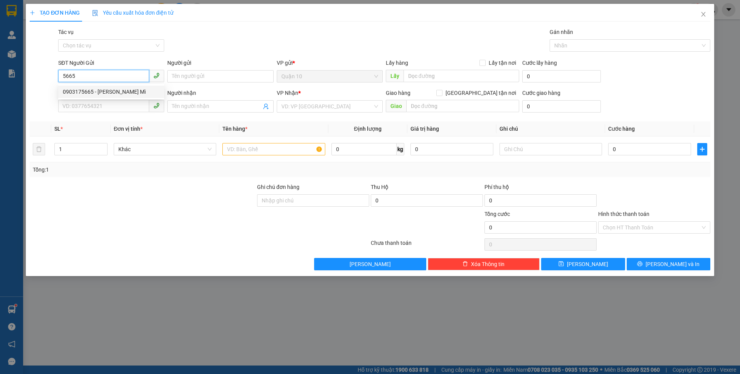
click at [107, 89] on div "0903175665 - [PERSON_NAME] Mì" at bounding box center [111, 91] width 97 height 8
type input "0903175665"
type input "[PERSON_NAME] Mì"
type input "0903175665"
type input "[PERSON_NAME] Mì"
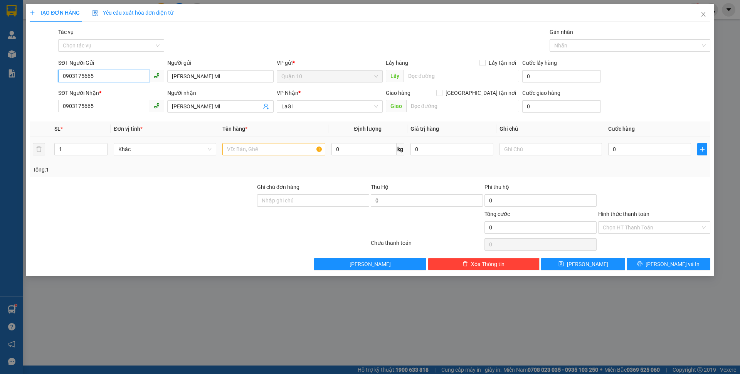
type input "0903175665"
click at [248, 148] on input "text" at bounding box center [273, 149] width 102 height 12
type input "t - bánh mì"
type input "8"
type input "40"
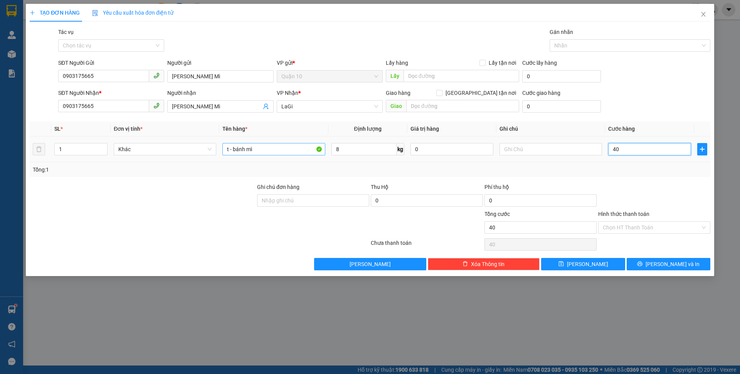
type input "40"
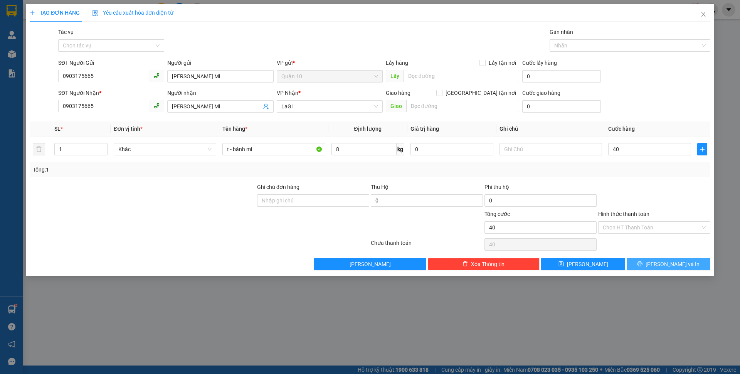
type input "40.000"
click at [649, 264] on button "[PERSON_NAME] và In" at bounding box center [668, 264] width 84 height 12
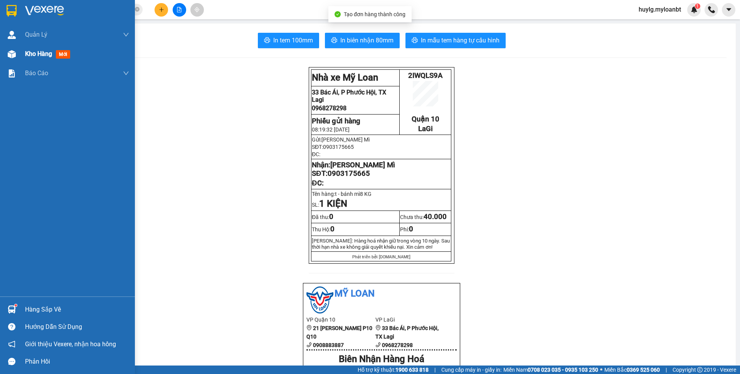
click at [18, 63] on div "Kho hàng mới" at bounding box center [67, 53] width 135 height 19
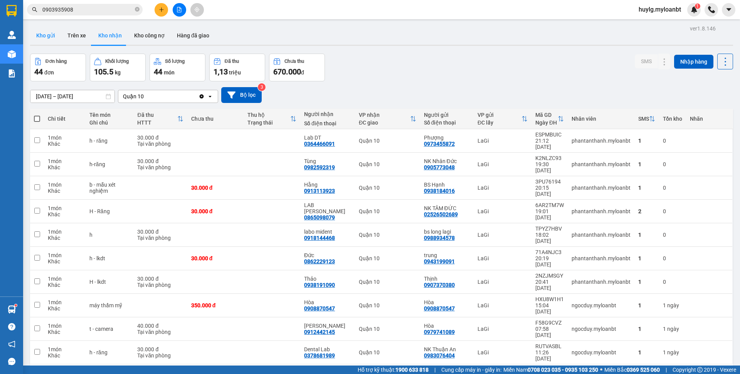
click at [51, 30] on button "Kho gửi" at bounding box center [45, 35] width 31 height 18
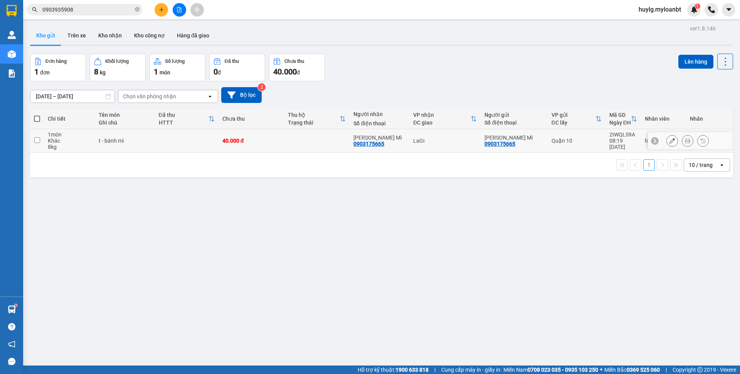
click at [303, 150] on td at bounding box center [316, 140] width 65 height 23
checkbox input "true"
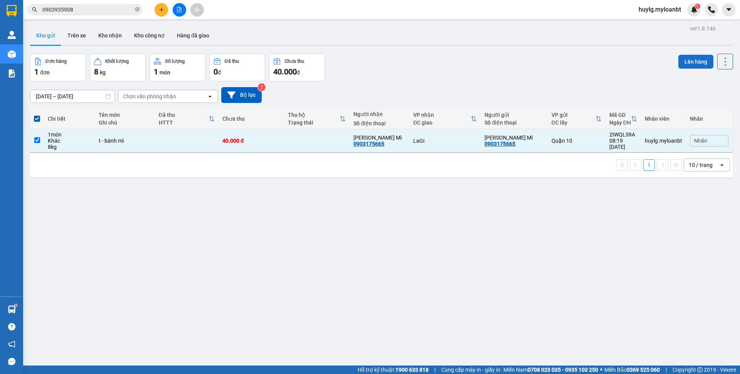
click at [685, 57] on button "Lên hàng" at bounding box center [695, 62] width 35 height 14
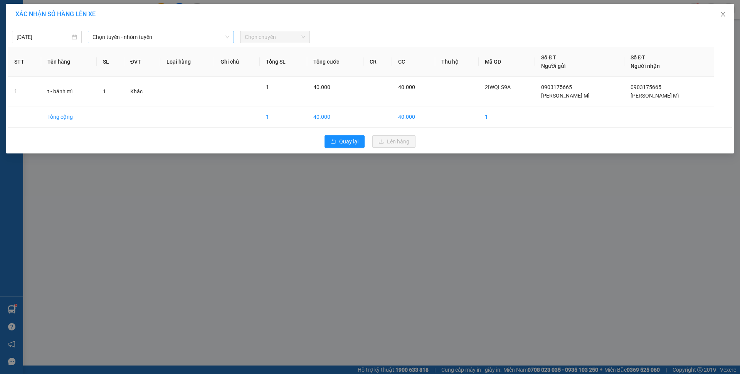
click at [147, 39] on span "Chọn tuyến - nhóm tuyến" at bounding box center [160, 37] width 137 height 12
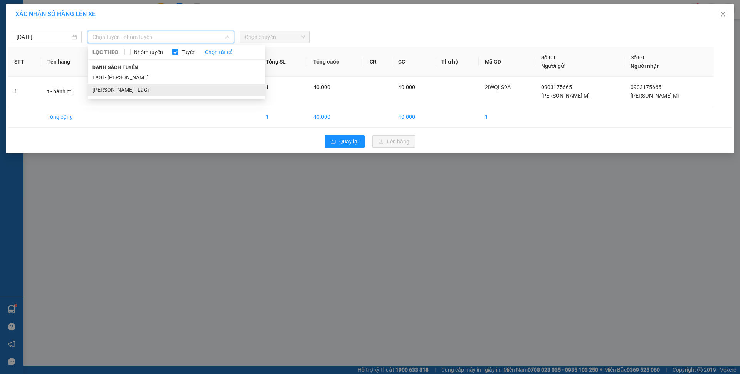
click at [122, 87] on li "[PERSON_NAME] - LaGi" at bounding box center [176, 90] width 177 height 12
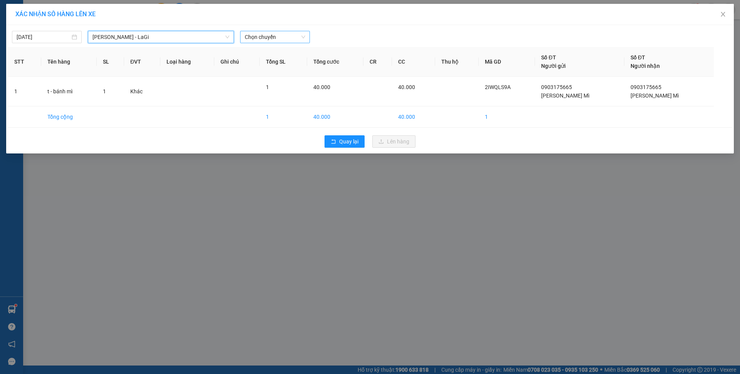
click at [269, 37] on span "Chọn chuyến" at bounding box center [275, 37] width 60 height 12
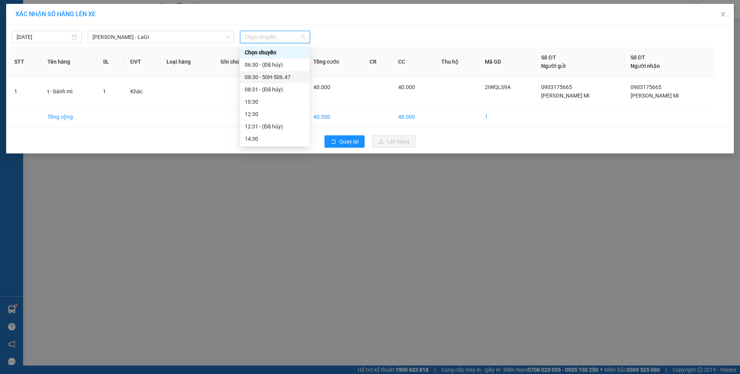
click at [268, 76] on div "08:30 - 50H-506.47" at bounding box center [275, 77] width 60 height 8
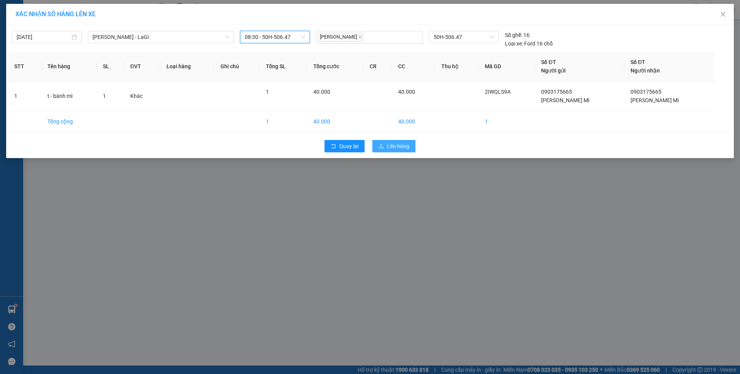
click at [400, 151] on button "Lên hàng" at bounding box center [393, 146] width 43 height 12
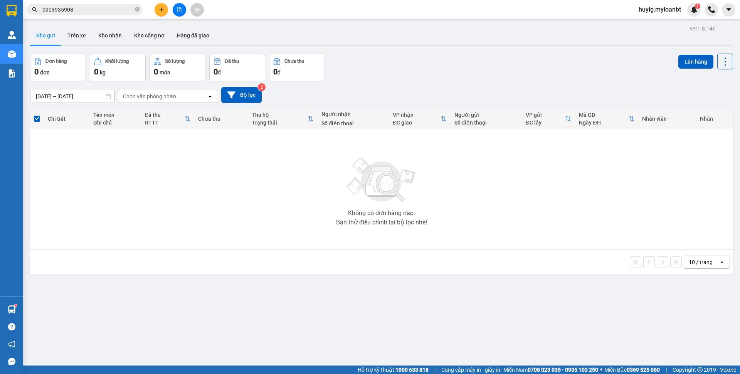
click at [84, 8] on input "0903935908" at bounding box center [87, 9] width 91 height 8
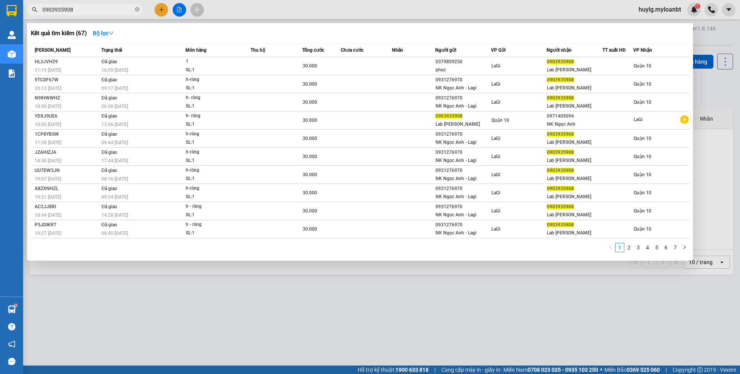
click at [84, 8] on input "0903935908" at bounding box center [87, 9] width 91 height 8
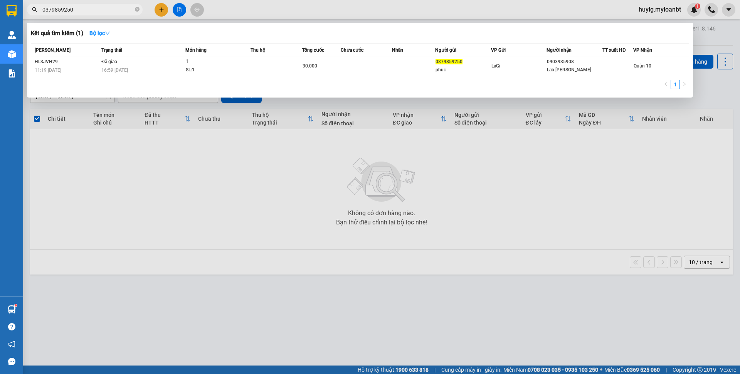
type input "0379859250"
click at [140, 8] on span "0379859250" at bounding box center [85, 10] width 116 height 12
click at [162, 10] on div at bounding box center [370, 187] width 740 height 374
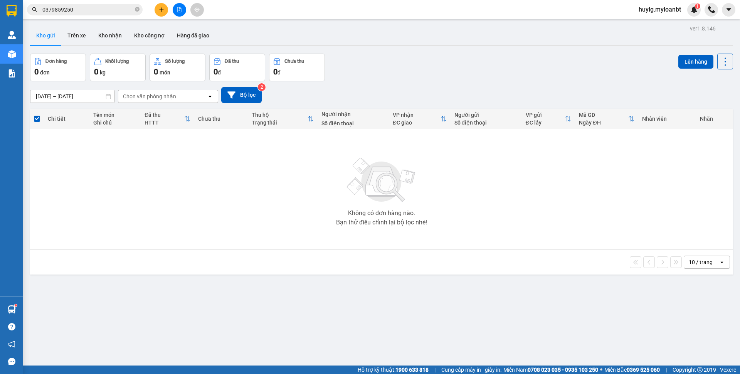
click at [162, 10] on icon "plus" at bounding box center [161, 9] width 5 height 5
click at [159, 17] on div "Kết quả tìm kiếm ( 1 ) Bộ lọc Mã ĐH Trạng thái Món hàng Thu hộ Tổng cước Chưa c…" at bounding box center [370, 9] width 740 height 19
click at [163, 10] on icon "plus" at bounding box center [161, 9] width 5 height 5
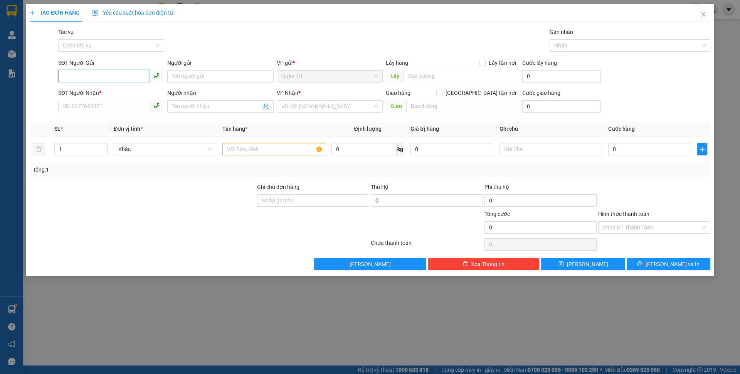
click at [86, 73] on input "SĐT Người Gửi" at bounding box center [103, 76] width 91 height 12
type input "0345671460"
click at [199, 79] on input "Người gửi" at bounding box center [220, 76] width 106 height 12
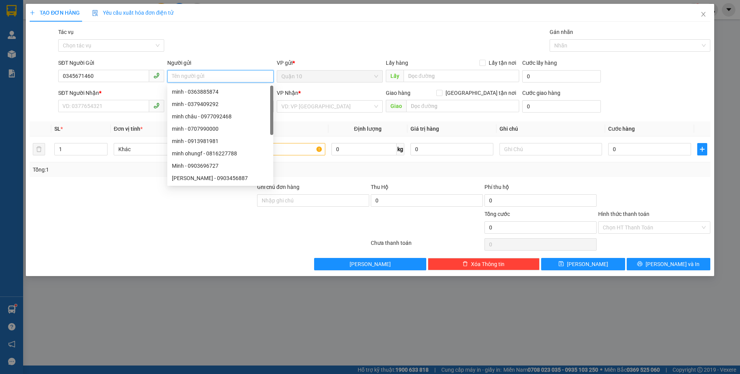
type input "o"
type input "phương"
click at [111, 99] on div "SĐT Người Nhận *" at bounding box center [111, 95] width 106 height 12
click at [110, 101] on input "SĐT Người Nhận *" at bounding box center [103, 106] width 91 height 12
click at [109, 108] on input "SĐT Người Nhận *" at bounding box center [103, 106] width 91 height 12
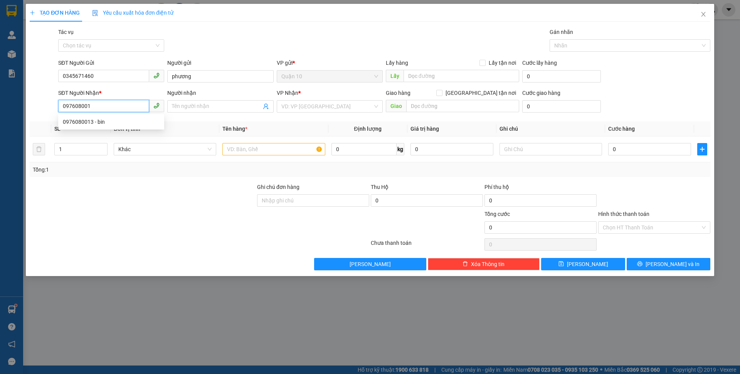
type input "0976080013"
type input "bin"
type input "0976080013"
click at [273, 154] on input "text" at bounding box center [273, 149] width 102 height 12
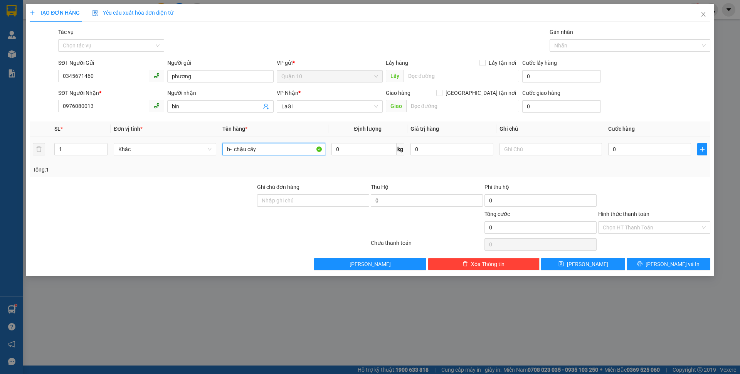
type input "b- chậu cây"
type input "2"
type input "30"
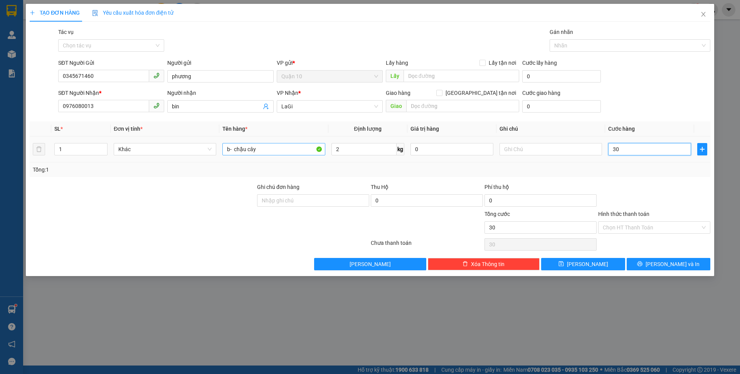
type input "300"
type input "3.000"
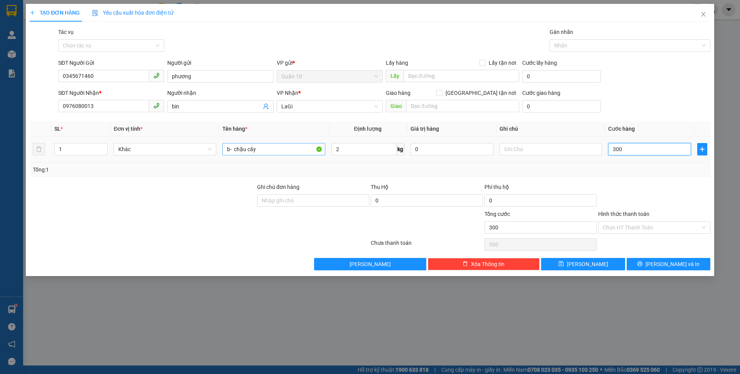
type input "3.000"
type input "30.000"
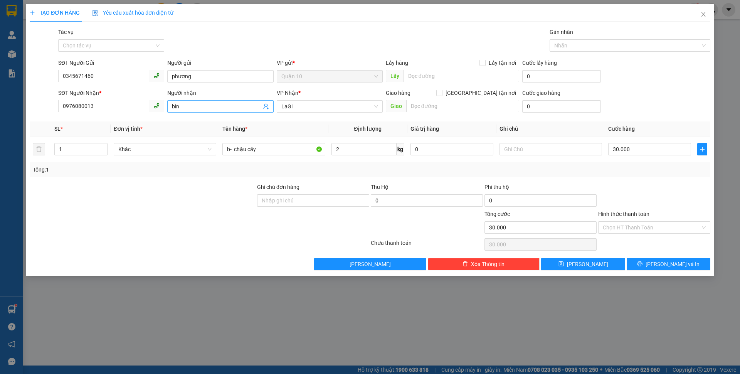
click at [226, 107] on input "bin" at bounding box center [216, 106] width 89 height 8
type input "[PERSON_NAME]"
click at [681, 265] on span "[PERSON_NAME] và In" at bounding box center [672, 264] width 54 height 8
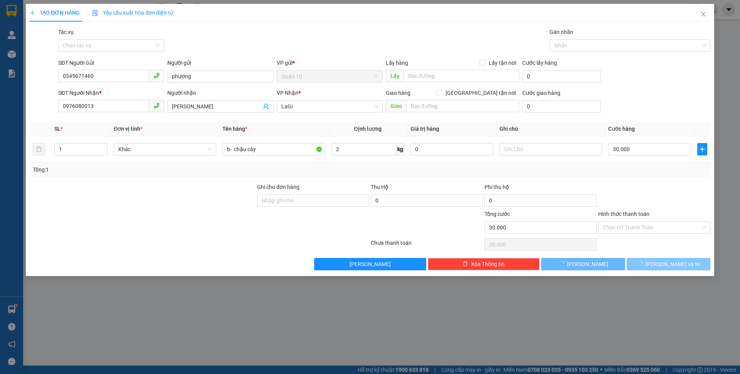
click at [681, 264] on span "[PERSON_NAME] và In" at bounding box center [672, 264] width 54 height 8
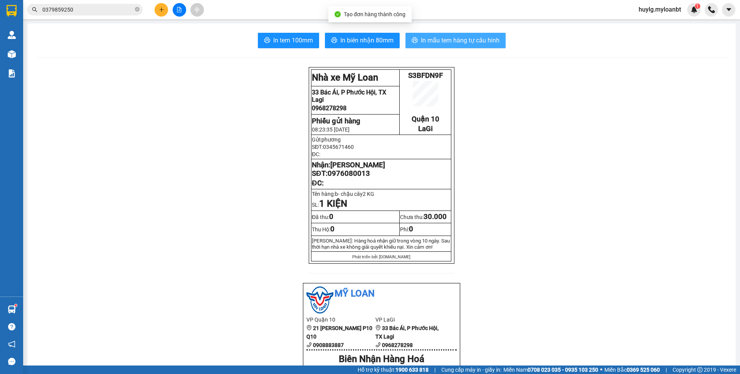
click at [450, 41] on span "In mẫu tem hàng tự cấu hình" at bounding box center [460, 40] width 79 height 10
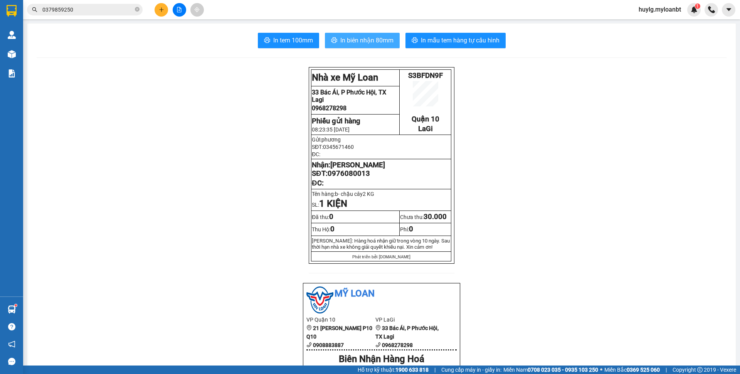
click at [356, 43] on span "In biên nhận 80mm" at bounding box center [366, 40] width 53 height 10
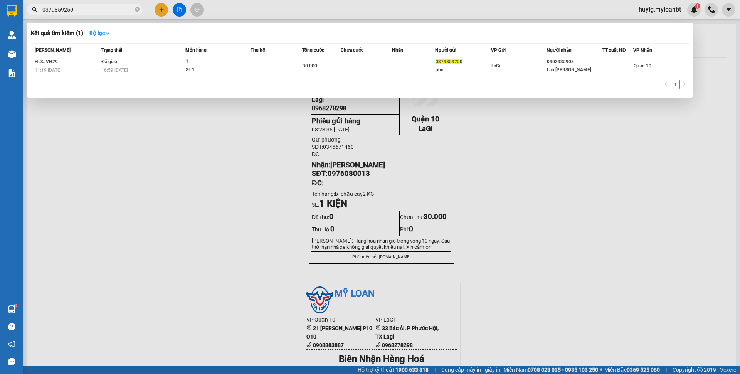
click at [73, 7] on input "0379859250" at bounding box center [87, 9] width 91 height 8
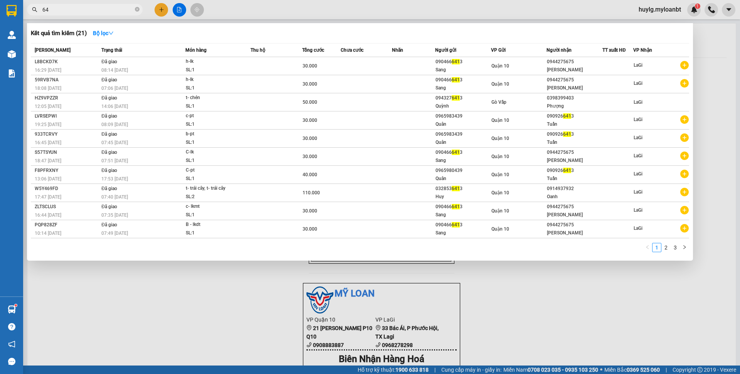
type input "6"
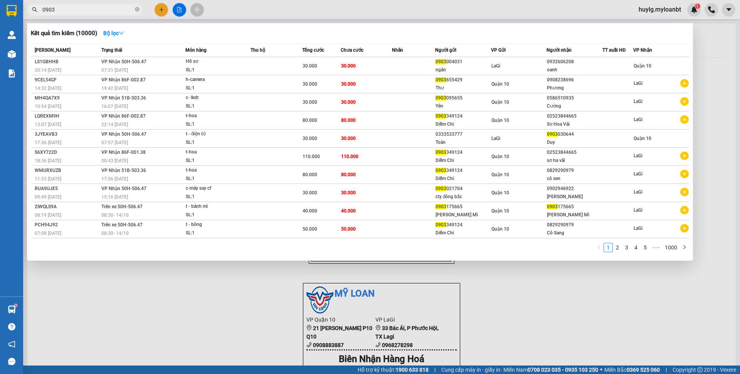
click at [90, 9] on input "0903" at bounding box center [87, 9] width 91 height 8
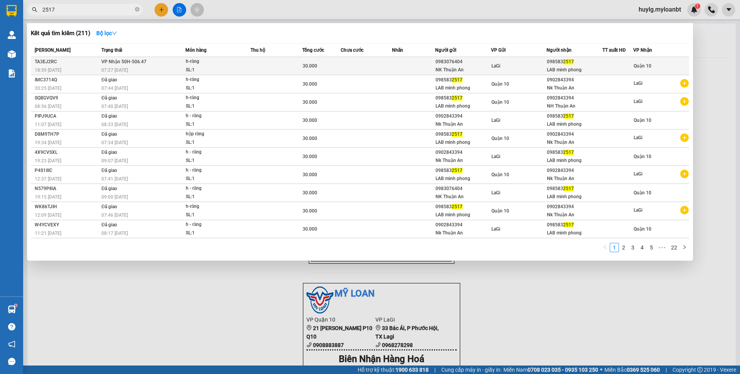
type input "2517"
click at [255, 60] on td at bounding box center [276, 66] width 52 height 18
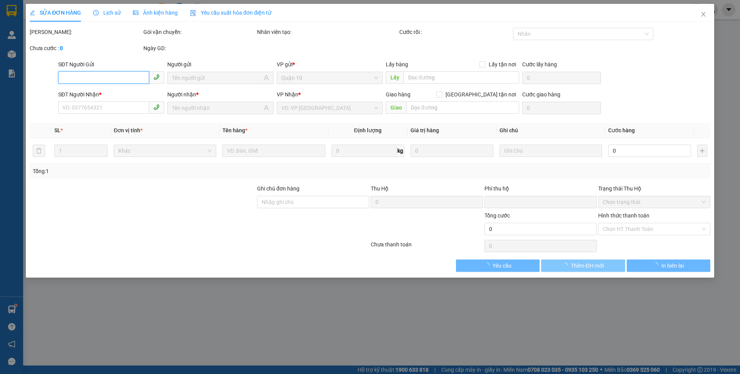
type input "0983076404"
type input "NK Thuận An"
type input "0985832517"
type input "LAB minh phong"
type input "0"
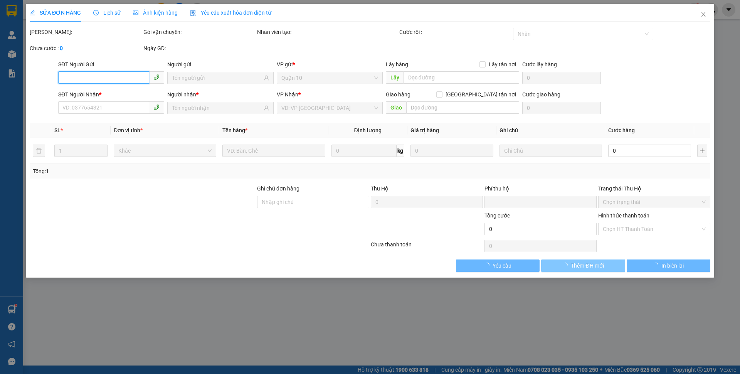
type input "30.000"
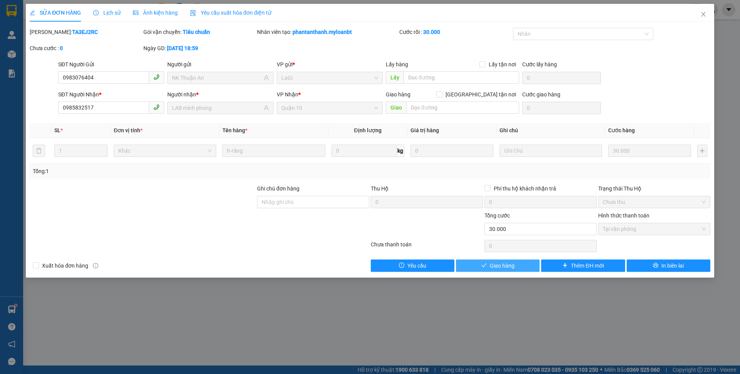
click at [500, 264] on span "Giao hàng" at bounding box center [502, 265] width 25 height 8
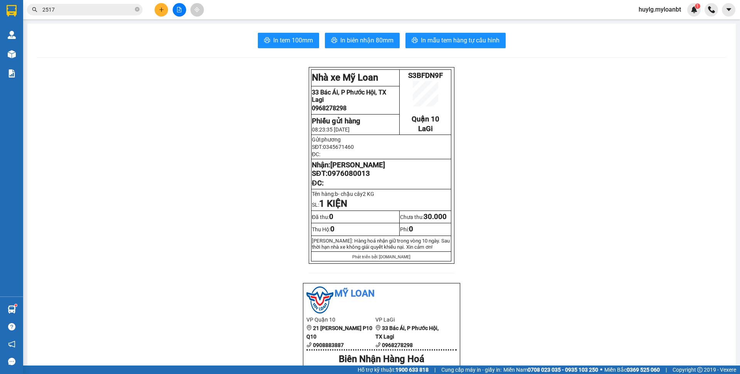
click at [157, 7] on button at bounding box center [160, 9] width 13 height 13
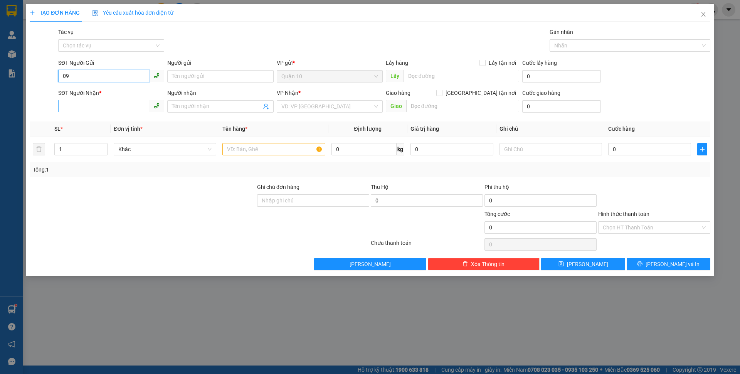
type input "09"
click at [114, 111] on input "SĐT Người Nhận *" at bounding box center [103, 106] width 91 height 12
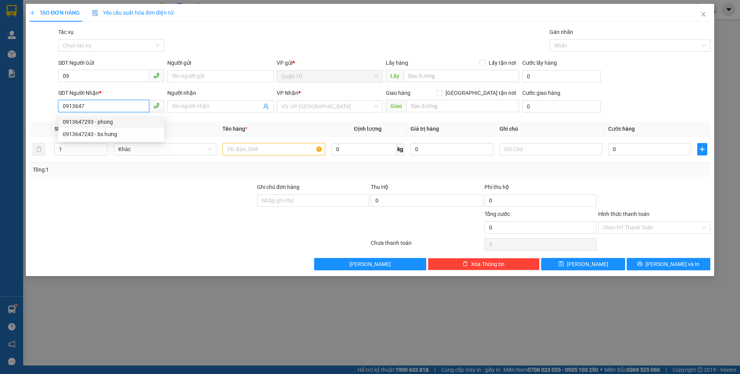
click at [128, 122] on div "0913647293 - phong" at bounding box center [111, 121] width 97 height 8
type input "0913647293"
type input "phong"
type input "0913647293"
click at [117, 82] on div "SĐT Người Gửi 09" at bounding box center [111, 72] width 106 height 27
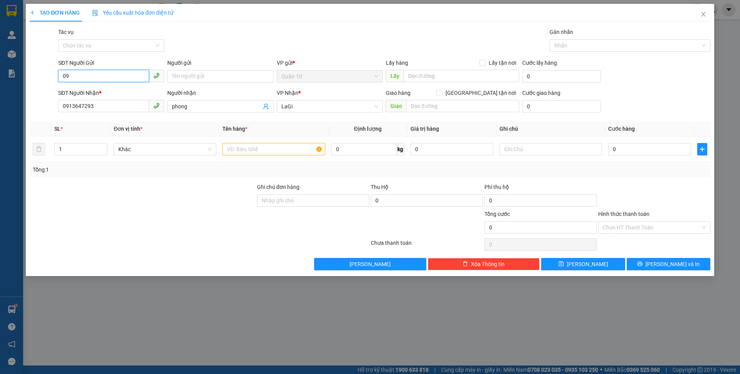
click at [118, 80] on input "09" at bounding box center [103, 76] width 91 height 12
click at [118, 78] on input "09" at bounding box center [103, 76] width 91 height 12
type input "0918010183"
drag, startPoint x: 112, startPoint y: 85, endPoint x: 213, endPoint y: 114, distance: 104.7
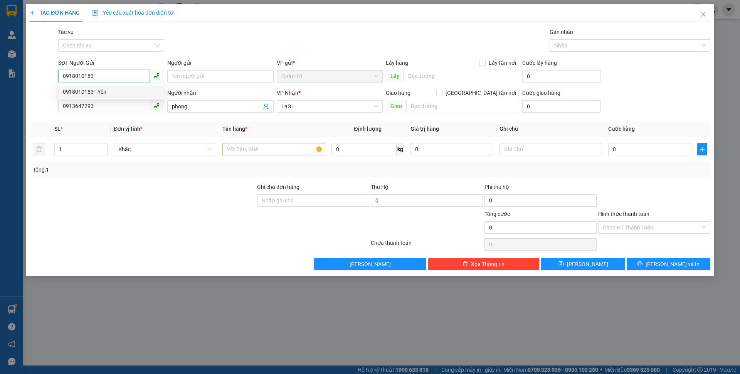
click at [112, 86] on div "0918010183 - Yến" at bounding box center [111, 92] width 106 height 12
type input "Yến"
type input "0918010183"
click at [239, 148] on input "text" at bounding box center [273, 149] width 102 height 12
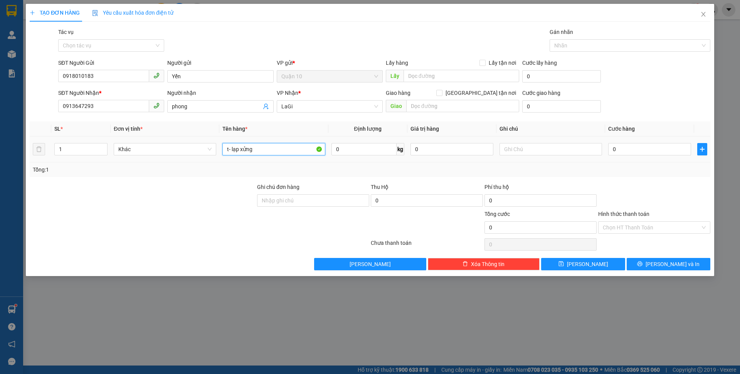
type input "t- lạp xửng"
type input "10"
type input "40"
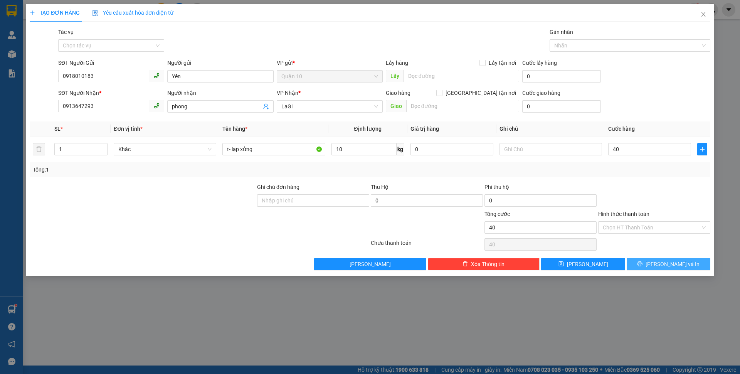
type input "40.000"
click at [661, 268] on button "[PERSON_NAME] và In" at bounding box center [668, 264] width 84 height 12
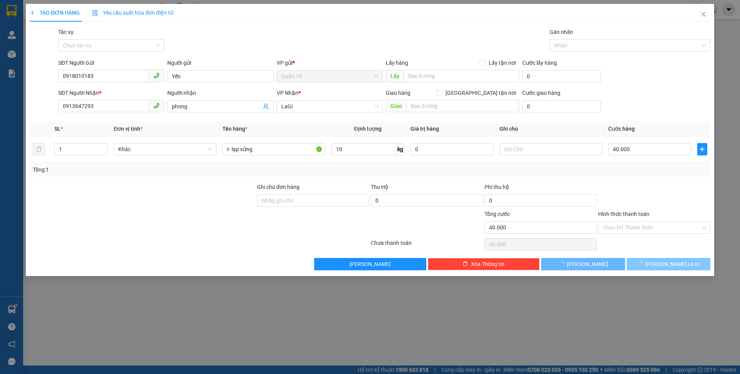
click at [645, 267] on span "button" at bounding box center [641, 264] width 8 height 8
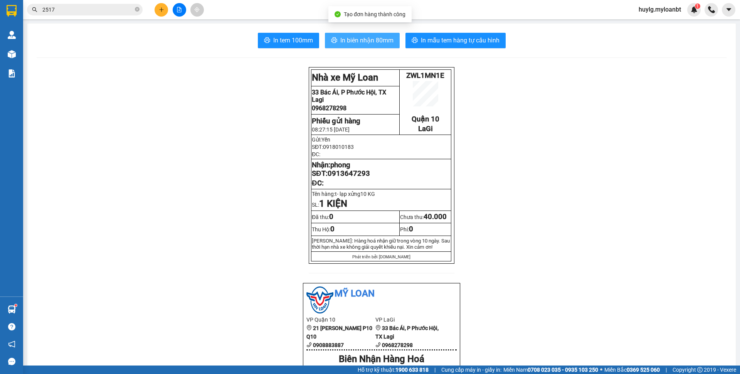
click at [360, 42] on span "In biên nhận 80mm" at bounding box center [366, 40] width 53 height 10
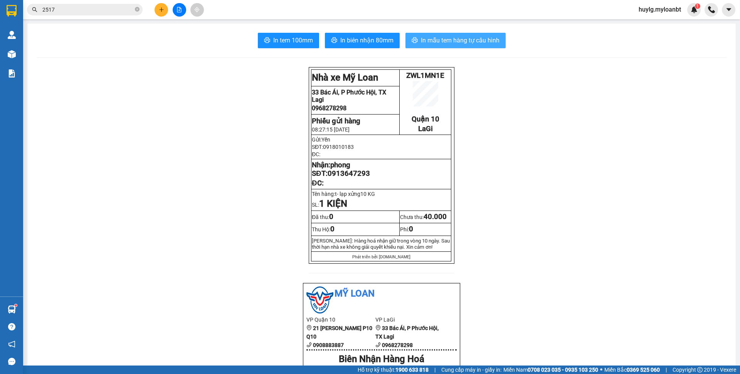
click at [481, 41] on span "In mẫu tem hàng tự cấu hình" at bounding box center [460, 40] width 79 height 10
drag, startPoint x: 106, startPoint y: 1, endPoint x: 104, endPoint y: 10, distance: 9.1
click at [106, 2] on div "Kết quả tìm kiếm ( 211 ) Bộ lọc Mã ĐH Trạng thái Món hàng Thu hộ Tổng cước Chưa…" at bounding box center [370, 9] width 740 height 19
click at [104, 11] on input "2517" at bounding box center [87, 9] width 91 height 8
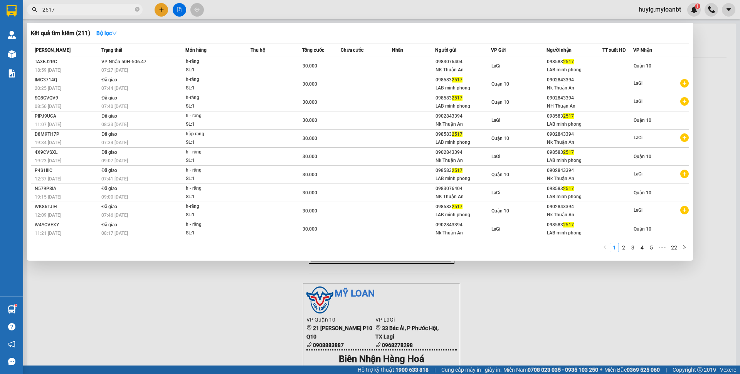
click at [104, 11] on input "2517" at bounding box center [87, 9] width 91 height 8
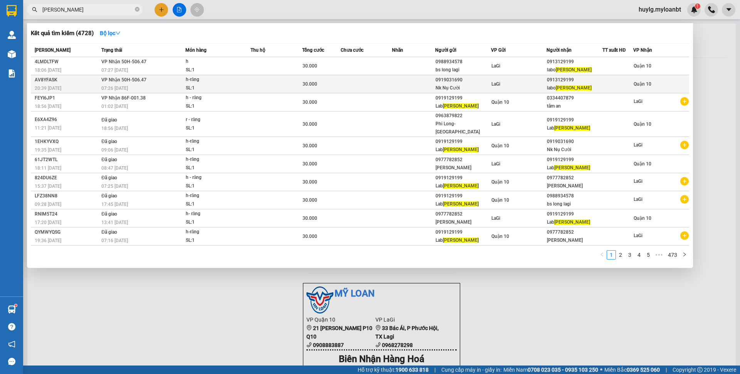
type input "[PERSON_NAME]"
click at [324, 83] on div "30.000" at bounding box center [321, 84] width 38 height 8
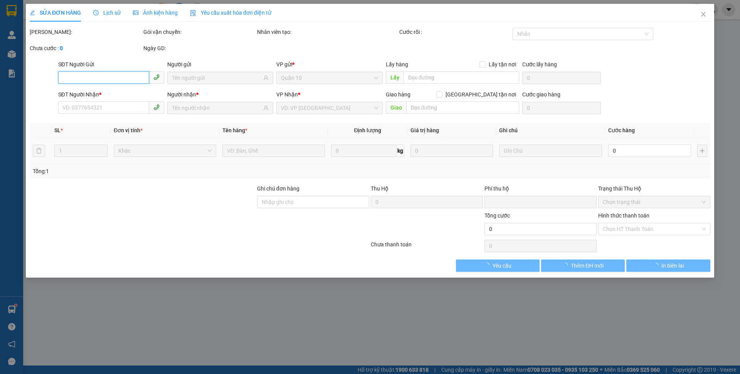
type input "0919031690"
type input "Nk Nụ Cười"
type input "0913129199"
type input "labo [PERSON_NAME]"
type input "0"
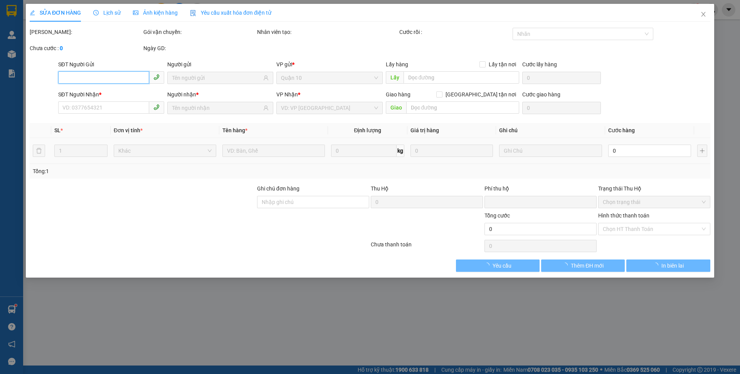
type input "30.000"
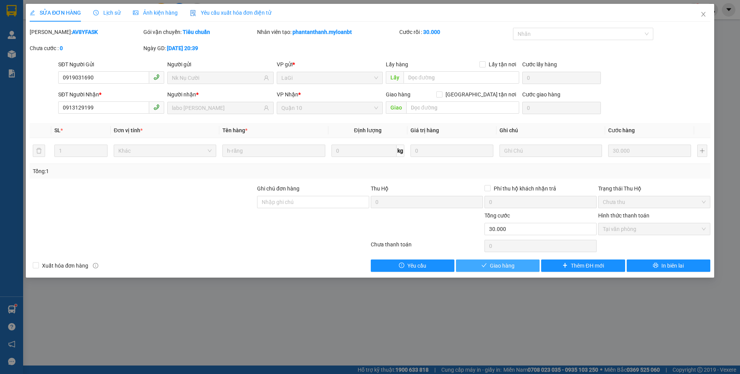
click at [513, 266] on span "Giao hàng" at bounding box center [502, 265] width 25 height 8
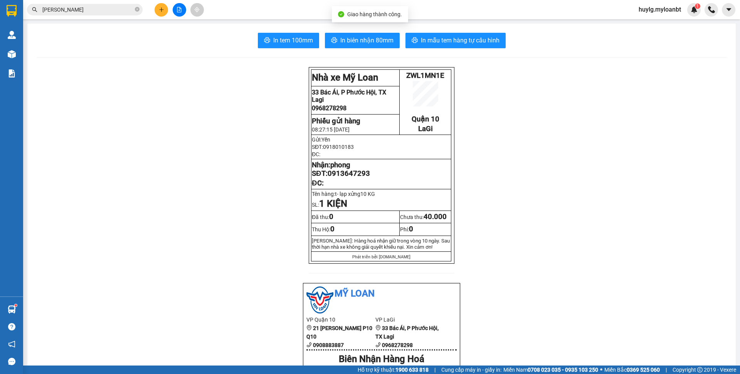
click at [108, 8] on input "[PERSON_NAME]" at bounding box center [87, 9] width 91 height 8
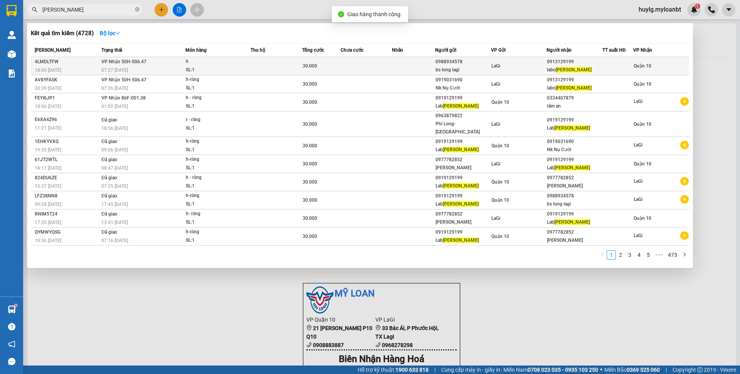
click at [312, 68] on span "30.000" at bounding box center [309, 65] width 15 height 5
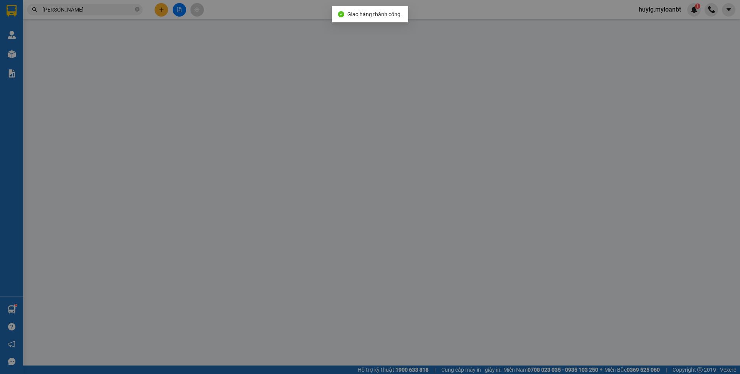
type input "0988934578"
type input "bs long lagi"
type input "0913129199"
type input "labo [PERSON_NAME]"
type input "0"
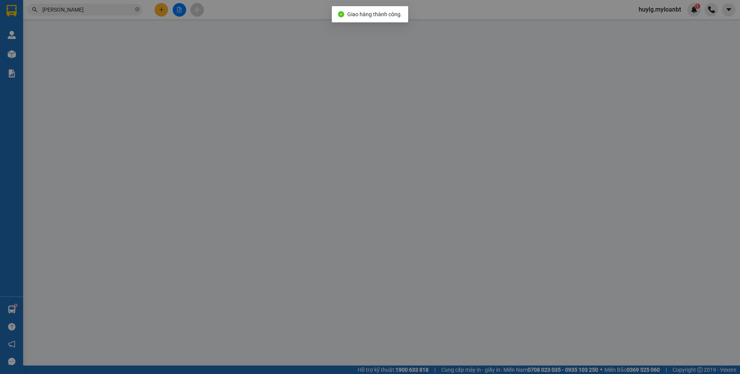
type input "30.000"
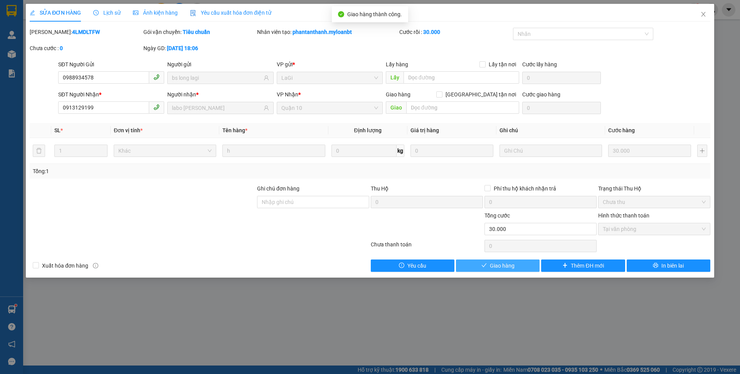
drag, startPoint x: 497, startPoint y: 256, endPoint x: 499, endPoint y: 260, distance: 4.7
click at [497, 256] on div "Total Paid Fee 30.000 Total UnPaid Fee 0 Cash Collection Total Fee Mã ĐH: 4LMDL…" at bounding box center [370, 150] width 680 height 244
click at [499, 260] on button "Giao hàng" at bounding box center [498, 265] width 84 height 12
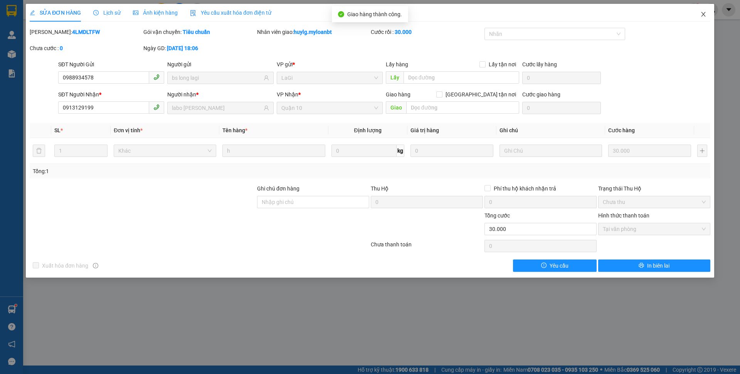
drag, startPoint x: 701, startPoint y: 15, endPoint x: 572, endPoint y: 0, distance: 129.1
click at [701, 15] on icon "close" at bounding box center [703, 14] width 6 height 6
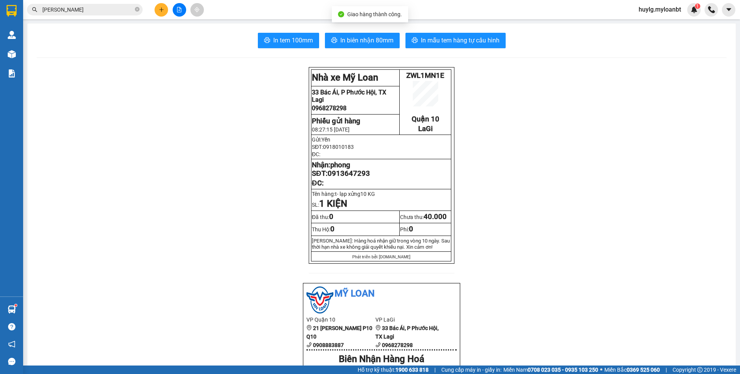
click at [100, 7] on input "[PERSON_NAME]" at bounding box center [87, 9] width 91 height 8
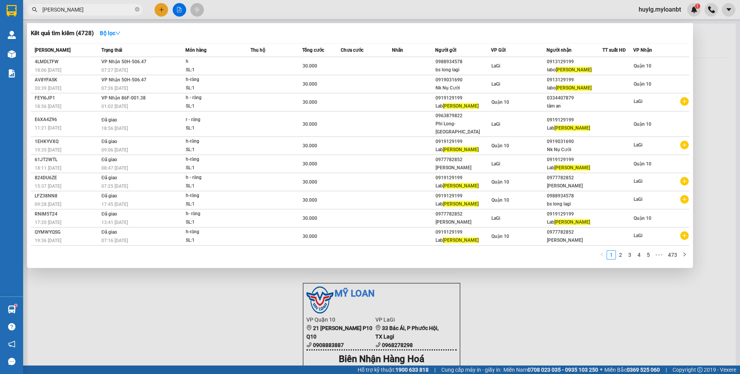
click at [100, 7] on input "[PERSON_NAME]" at bounding box center [87, 9] width 91 height 8
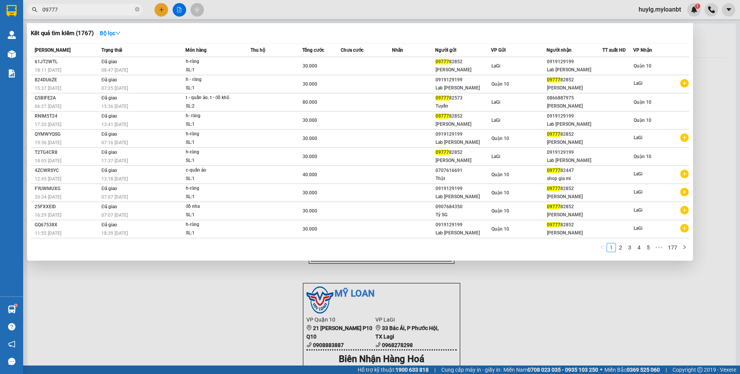
click at [104, 7] on input "09777" at bounding box center [87, 9] width 91 height 8
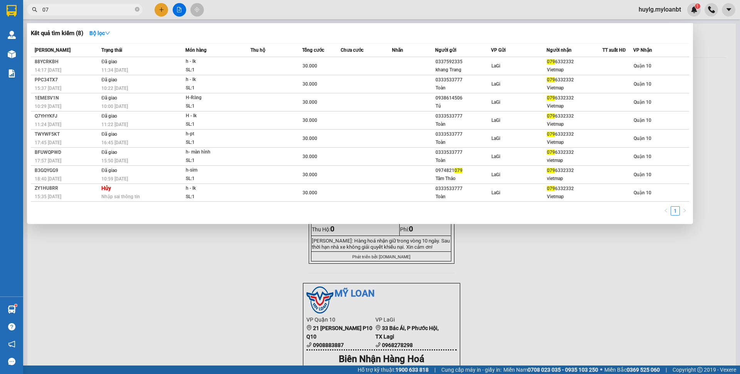
type input "0"
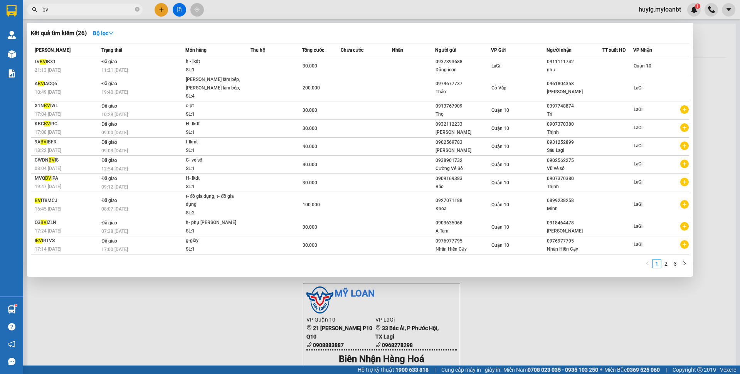
type input "b"
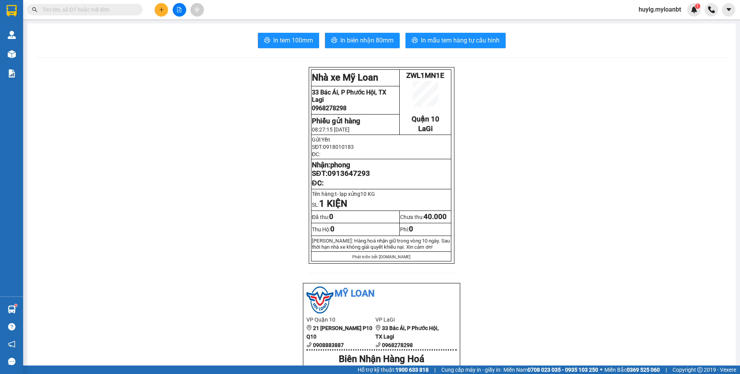
click at [103, 10] on input "text" at bounding box center [87, 9] width 91 height 8
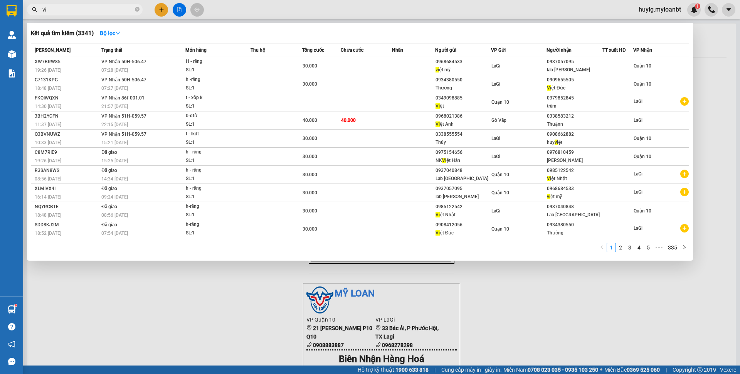
type input "v"
